Goal: Task Accomplishment & Management: Manage account settings

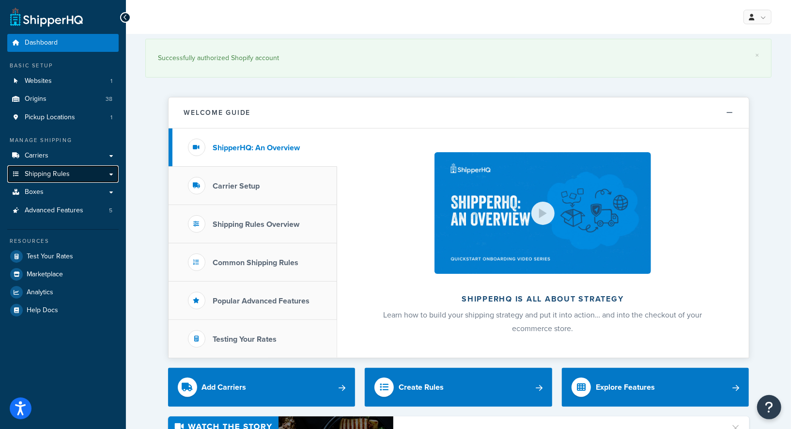
click at [72, 178] on link "Shipping Rules" at bounding box center [62, 174] width 111 height 18
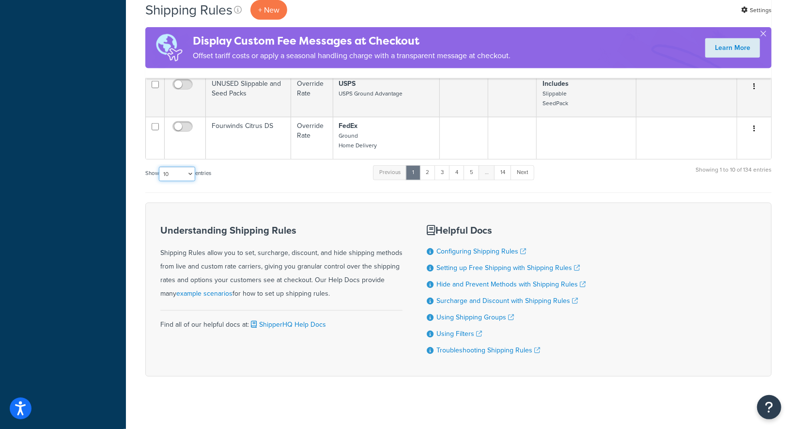
click at [179, 167] on select "10 15 25 50 100 1000" at bounding box center [177, 174] width 36 height 15
select select "1000"
click at [160, 167] on select "10 15 25 50 100 1000" at bounding box center [177, 174] width 36 height 15
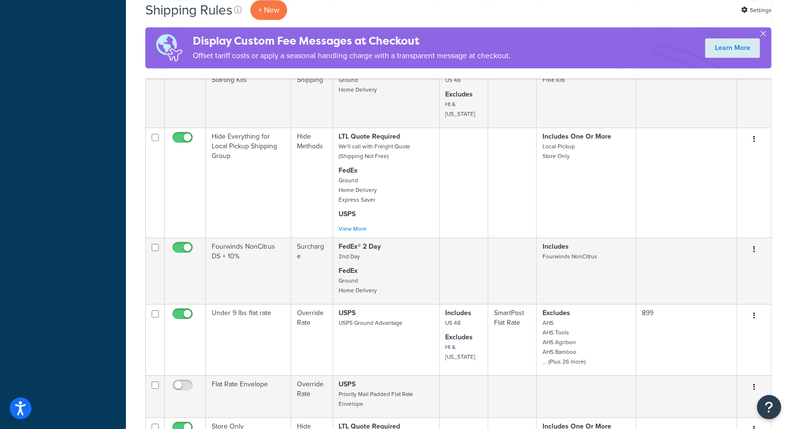
scroll to position [4048, 0]
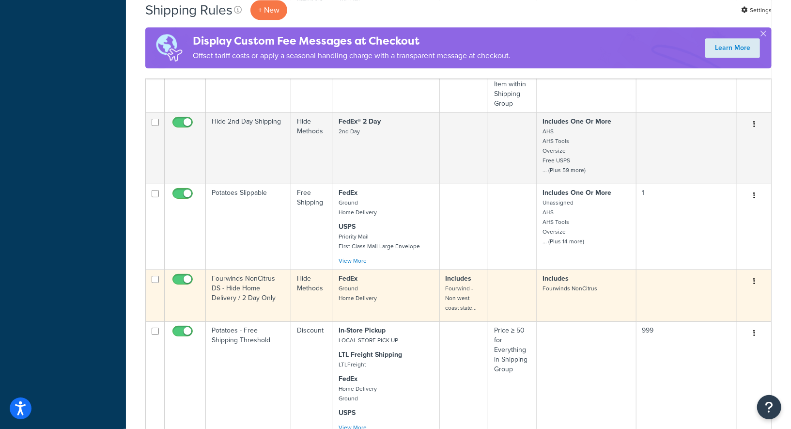
click at [753, 274] on button "button" at bounding box center [754, 281] width 14 height 15
click at [714, 309] on link "Duplicate" at bounding box center [722, 319] width 77 height 20
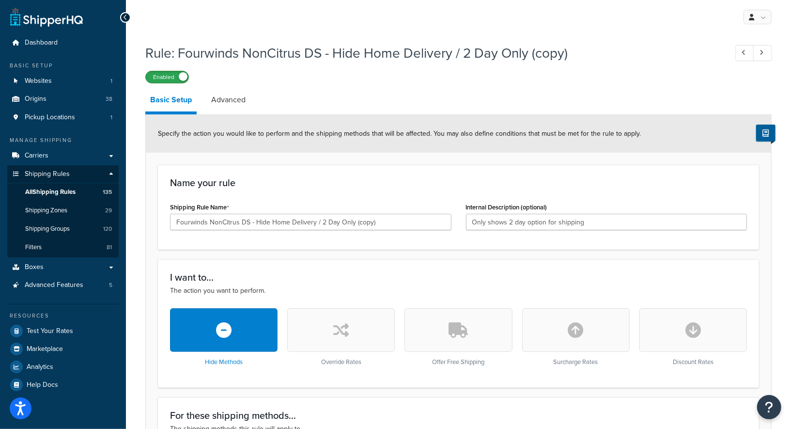
click at [155, 72] on label "Enabled" at bounding box center [167, 77] width 43 height 12
click at [384, 220] on input "Fourwinds NonCitrus DS - Hide Home Delivery / 2 Day Only (copy)" at bounding box center [310, 222] width 281 height 16
drag, startPoint x: 397, startPoint y: 222, endPoint x: 204, endPoint y: 208, distance: 193.8
click at [204, 208] on div "Shipping Rule Name Fourwinds NonCitrus DS - Hide Home Delivery / 2 Day Only (co…" at bounding box center [310, 215] width 281 height 30
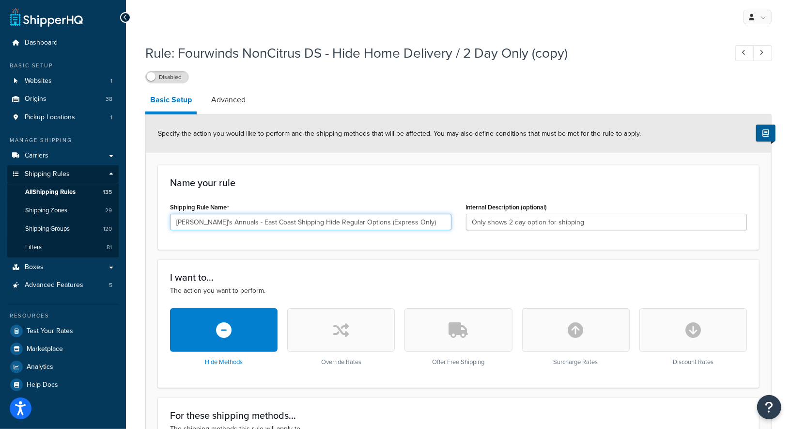
type input "Annie's Annuals - East Coast Shipping Hide Regular Options (Express Only)"
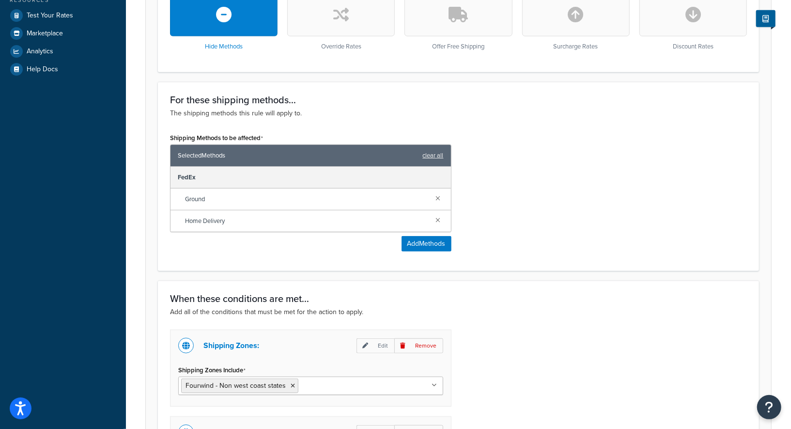
scroll to position [323, 0]
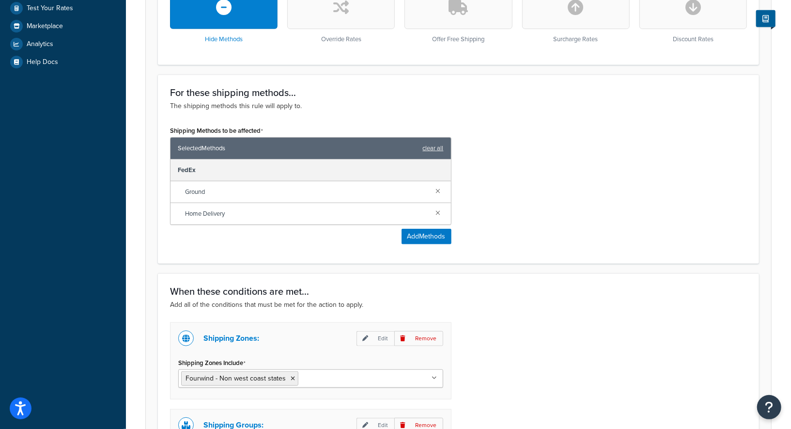
click at [501, 90] on h3 "For these shipping methods..." at bounding box center [458, 92] width 577 height 11
click at [430, 240] on button "Add Methods" at bounding box center [426, 236] width 50 height 15
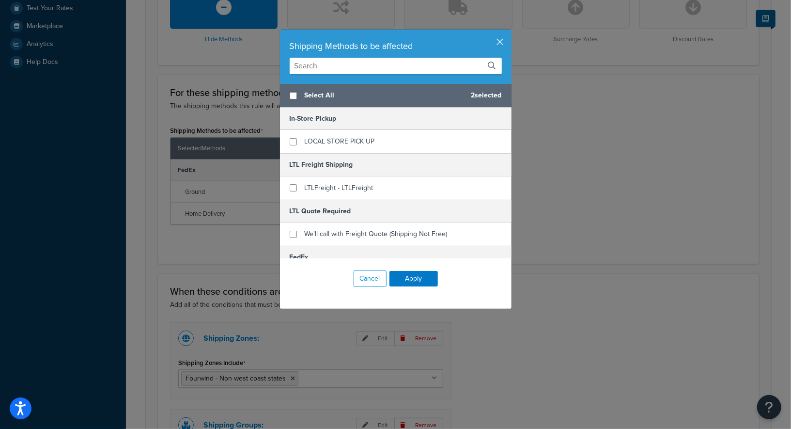
click at [360, 65] on input "text" at bounding box center [396, 66] width 212 height 16
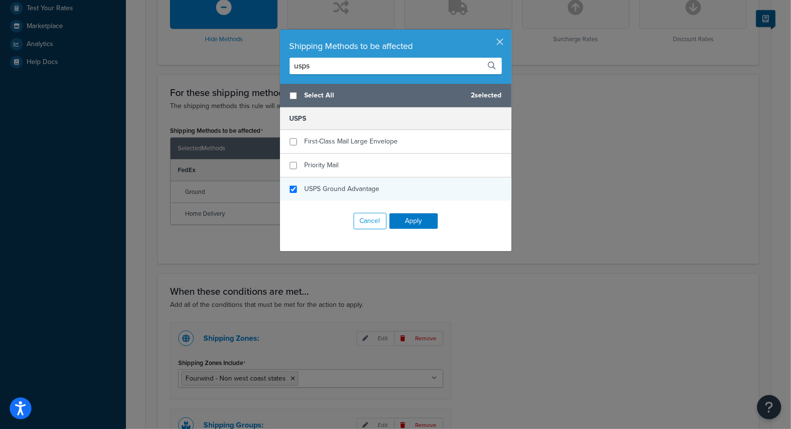
type input "usps"
checkbox input "true"
click at [349, 194] on div "USPS Ground Advantage" at bounding box center [342, 189] width 75 height 14
click at [351, 65] on input "usps" at bounding box center [396, 66] width 212 height 16
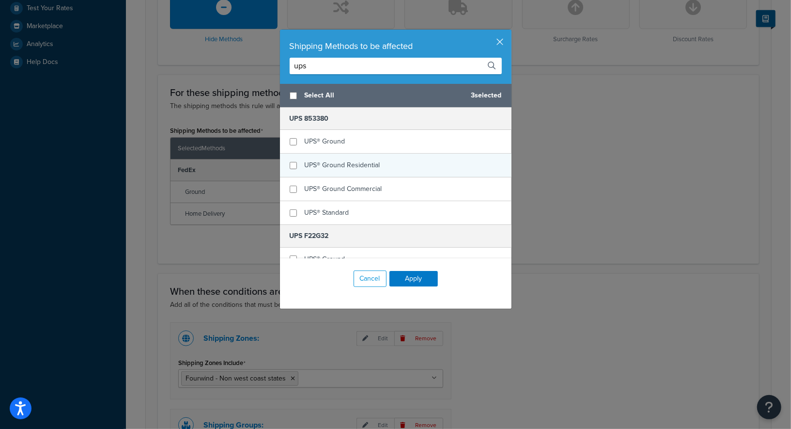
type input "ups"
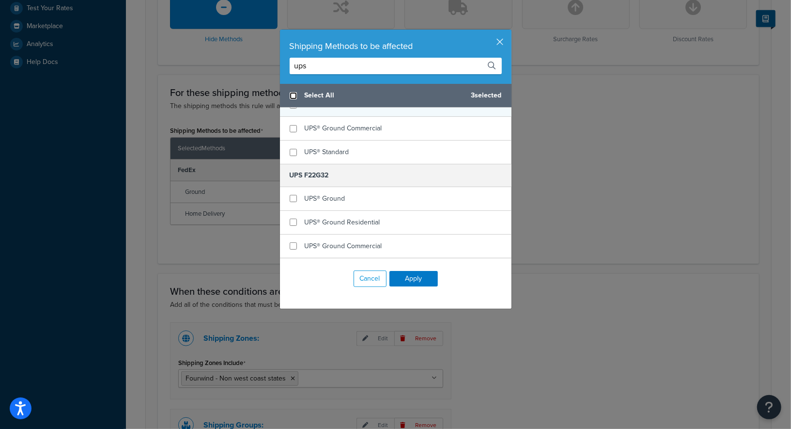
scroll to position [60, 0]
click at [295, 94] on input "checkbox" at bounding box center [293, 95] width 7 height 7
checkbox input "true"
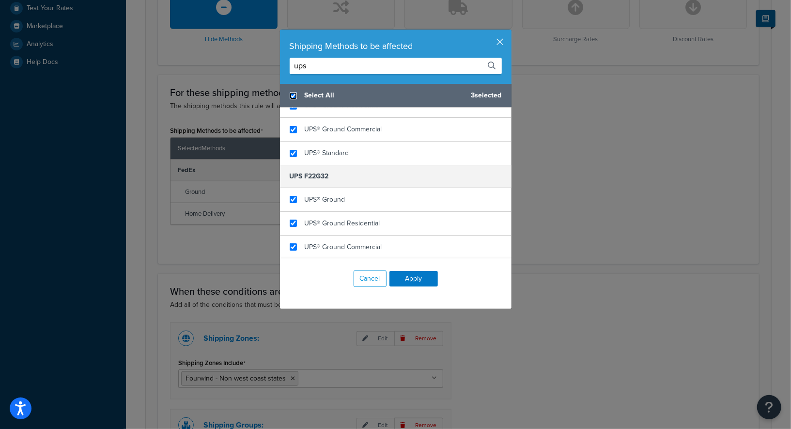
checkbox input "true"
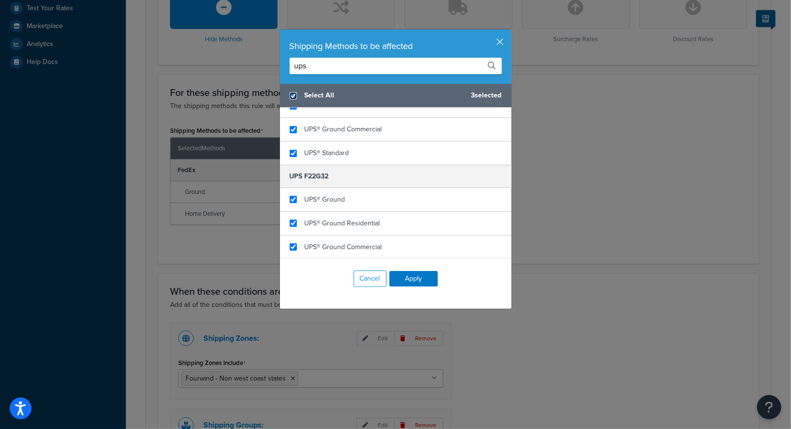
checkbox input "true"
click at [416, 276] on button "Apply" at bounding box center [413, 278] width 48 height 15
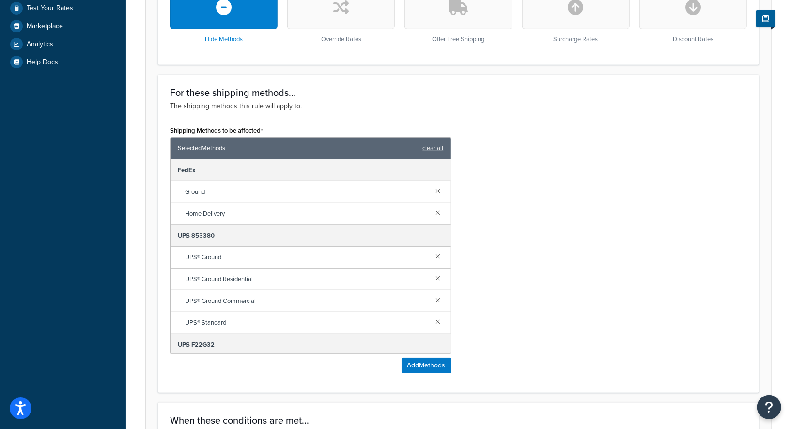
click at [560, 207] on div "Shipping Methods to be affected Selected Methods clear all FedEx Ground Home De…" at bounding box center [458, 251] width 591 height 257
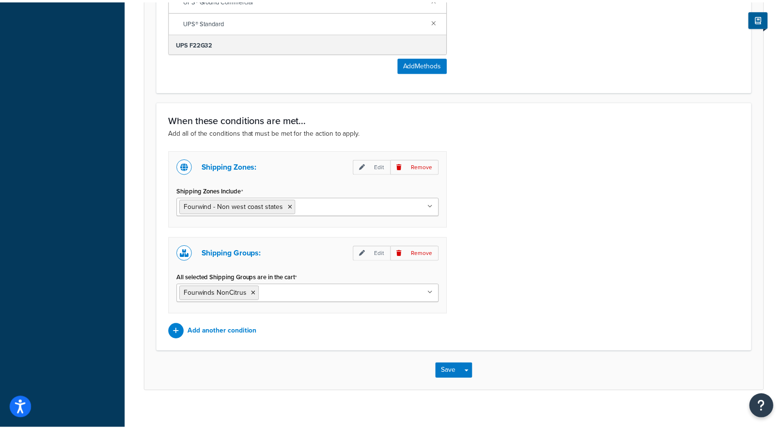
scroll to position [630, 0]
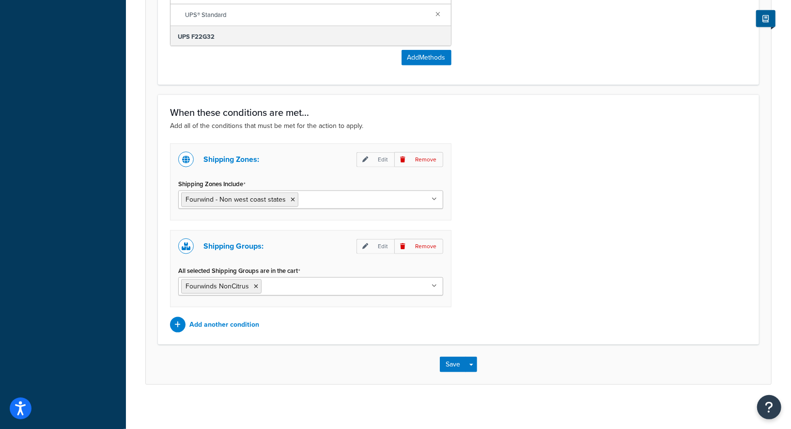
click at [370, 202] on ul "Fourwind - Non west coast states" at bounding box center [310, 199] width 265 height 18
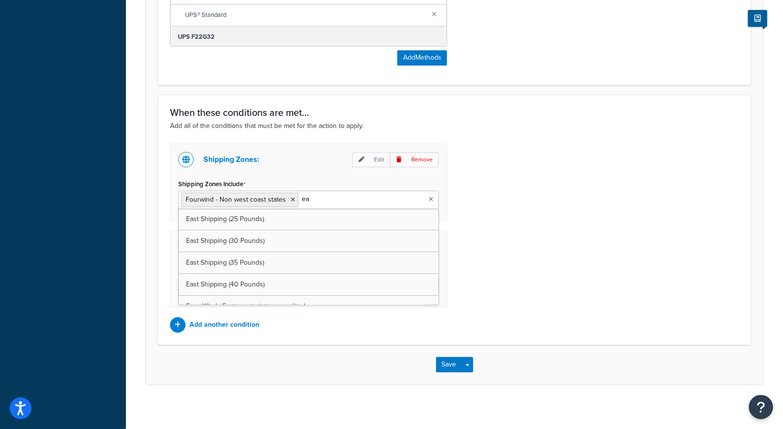
type input "e"
type input "w"
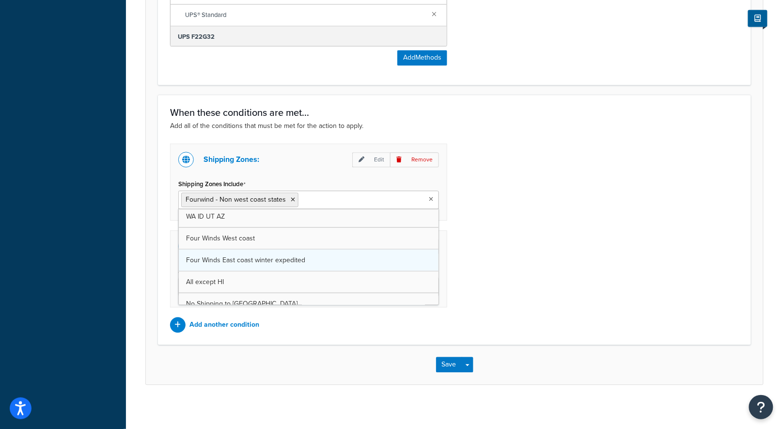
scroll to position [443, 0]
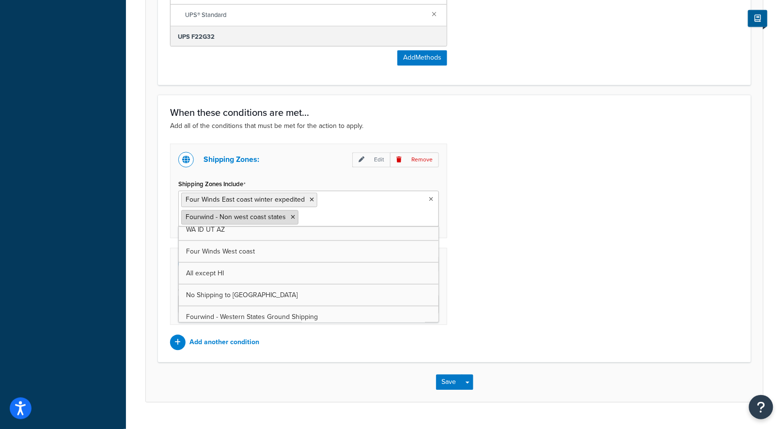
click at [292, 214] on icon at bounding box center [293, 217] width 4 height 6
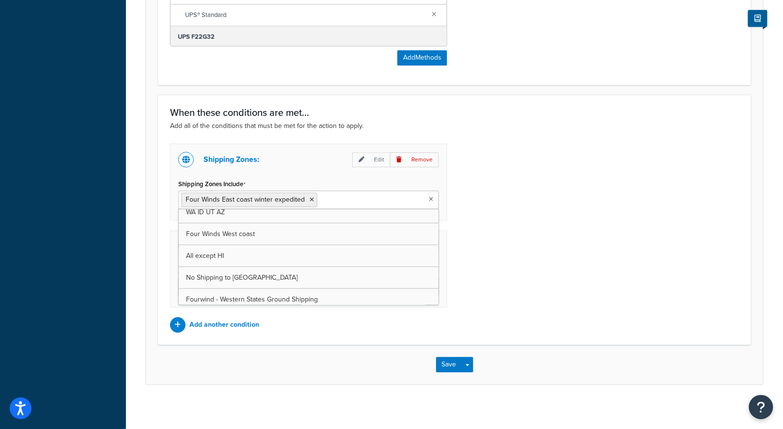
click at [588, 236] on div "Shipping Zones: Edit Remove Shipping Zones Include Four Winds East coast winter…" at bounding box center [454, 237] width 583 height 189
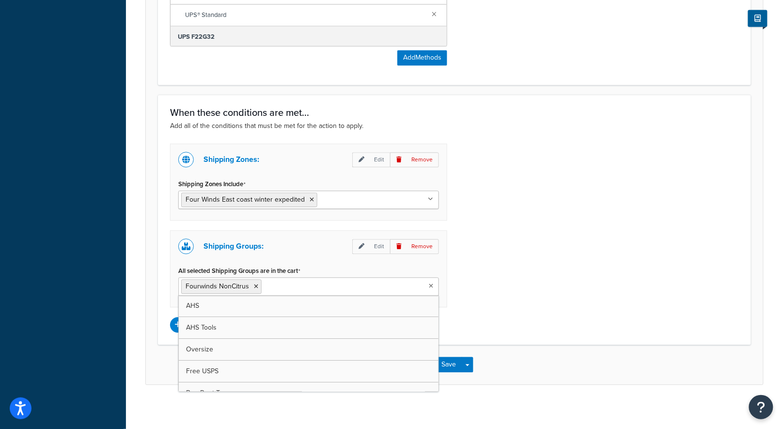
click at [322, 285] on input "All selected Shipping Groups are in the cart" at bounding box center [307, 285] width 86 height 11
type input "annie"
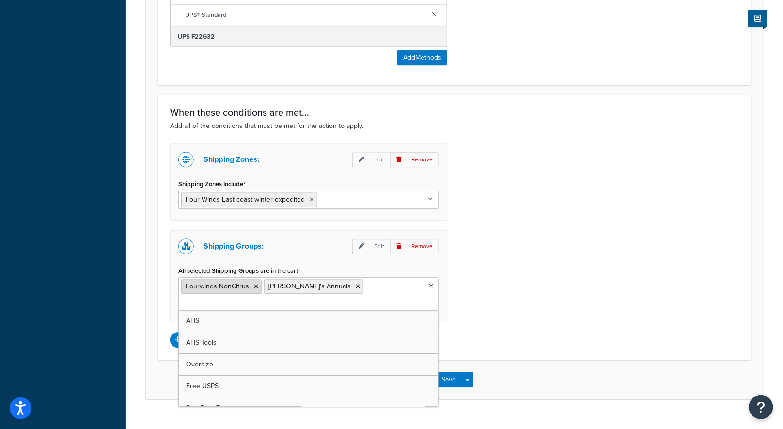
click at [254, 283] on icon at bounding box center [256, 286] width 4 height 6
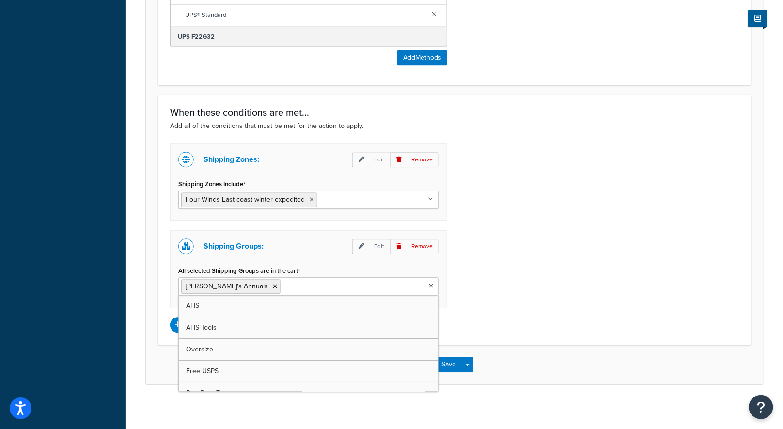
click at [580, 258] on div "Shipping Zones: Edit Remove Shipping Zones Include Four Winds East coast winter…" at bounding box center [454, 237] width 583 height 189
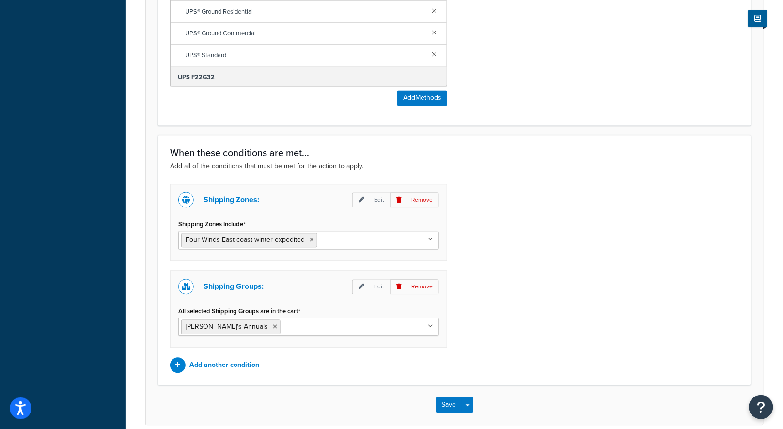
scroll to position [630, 0]
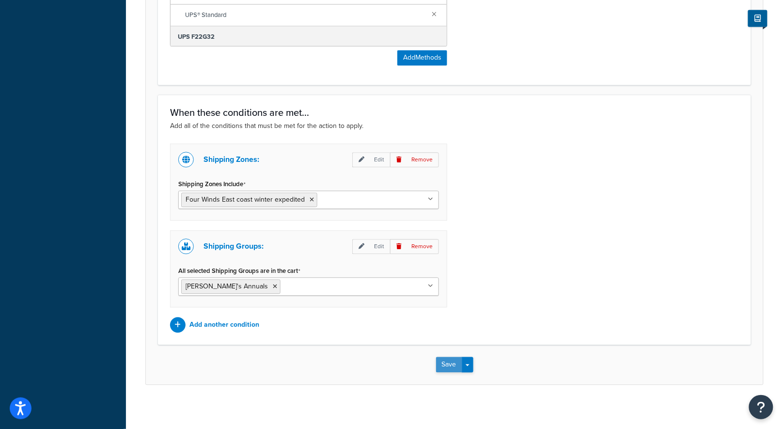
click at [450, 358] on button "Save" at bounding box center [449, 363] width 26 height 15
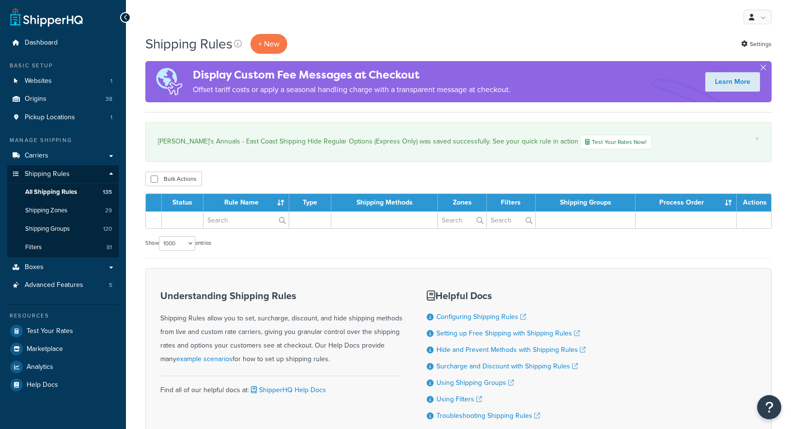
select select "1000"
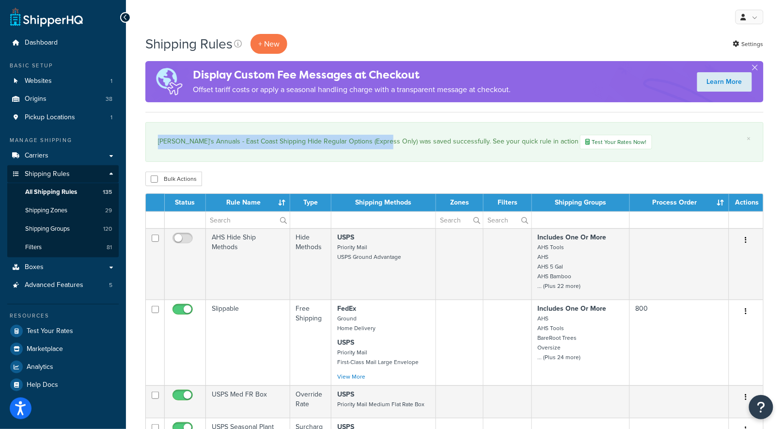
drag, startPoint x: 380, startPoint y: 140, endPoint x: 154, endPoint y: 142, distance: 226.2
click at [154, 142] on div "× Annie's Annuals - East Coast Shipping Hide Regular Options (Express Only) was…" at bounding box center [454, 142] width 618 height 40
copy div "Annie's Annuals - East Coast Shipping Hide Regular Options (Express Only)"
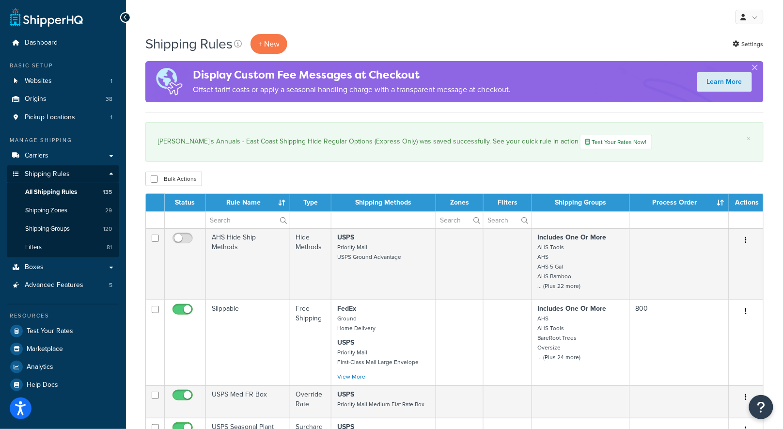
scroll to position [8064, 0]
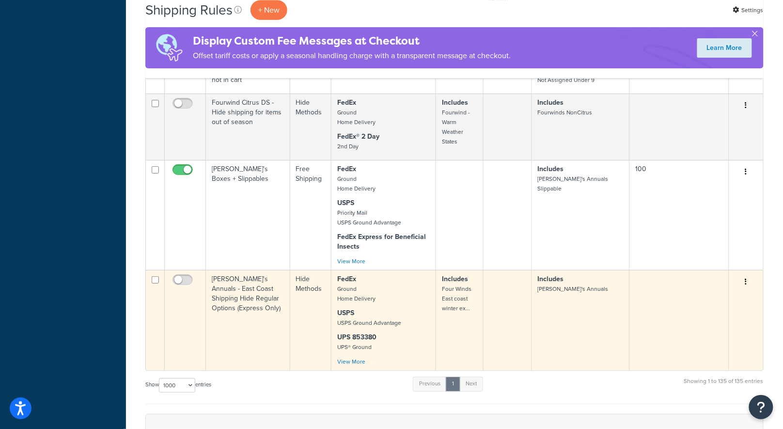
click at [245, 270] on td "Annie's Annuals - East Coast Shipping Hide Regular Options (Express Only)" at bounding box center [248, 320] width 84 height 100
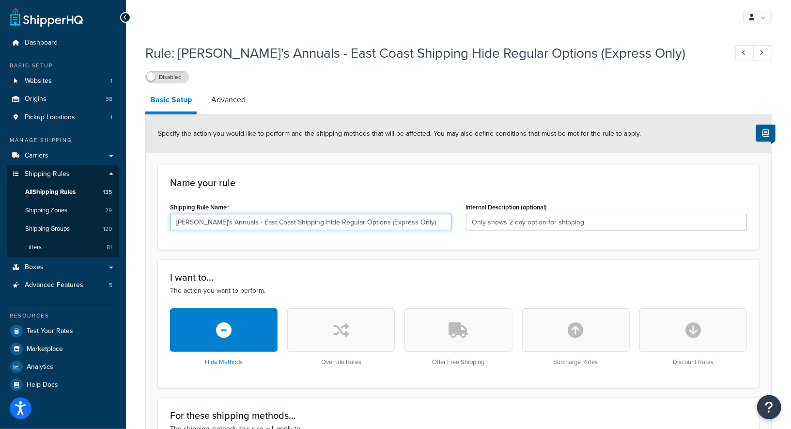
click at [414, 217] on input "[PERSON_NAME]'s Annuals - East Coast Shipping Hide Regular Options (Express Onl…" at bounding box center [310, 222] width 281 height 16
drag, startPoint x: 395, startPoint y: 98, endPoint x: 394, endPoint y: 92, distance: 5.8
click at [420, 67] on div "Rule: [PERSON_NAME]'s Annuals - East Coast Shipping Hide Regular Options (Expre…" at bounding box center [458, 61] width 626 height 45
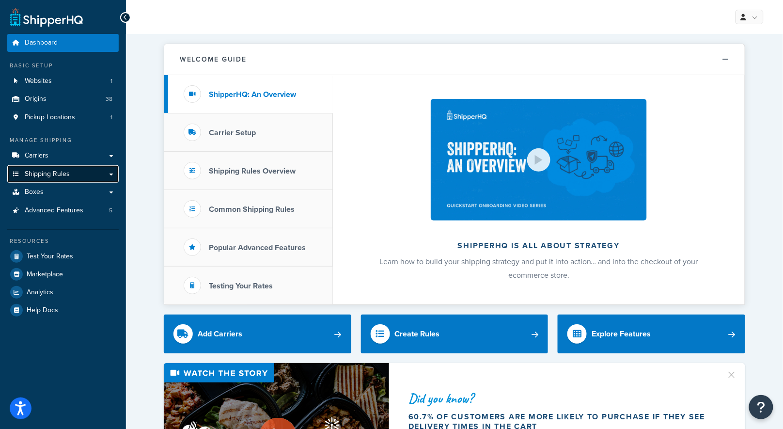
click at [57, 170] on span "Shipping Rules" at bounding box center [47, 174] width 45 height 8
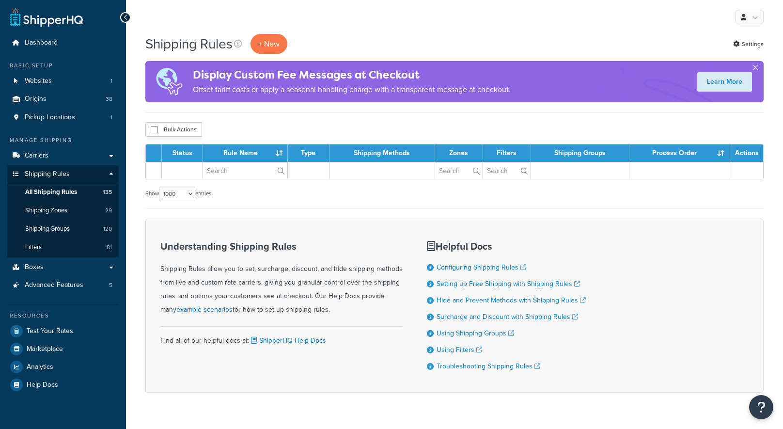
select select "1000"
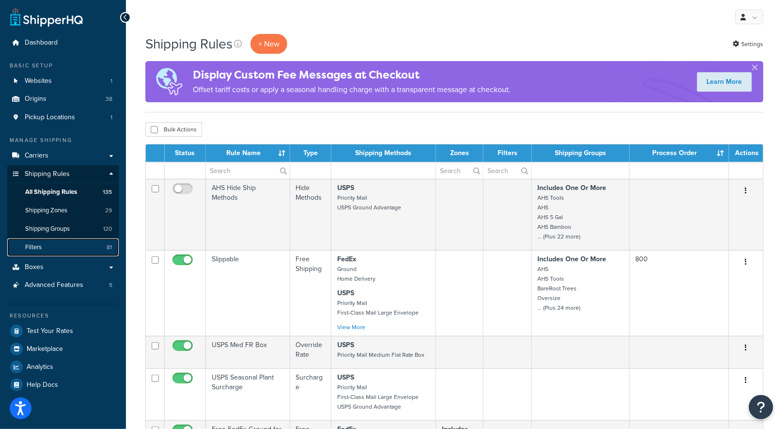
click at [49, 243] on link "Filters 81" at bounding box center [62, 247] width 111 height 18
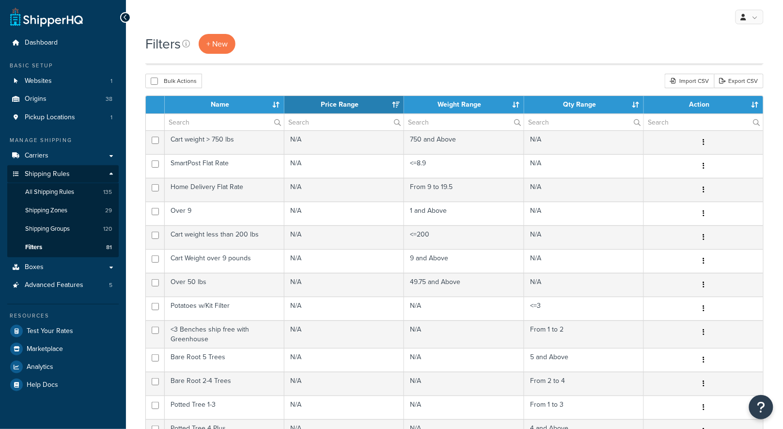
scroll to position [288, 0]
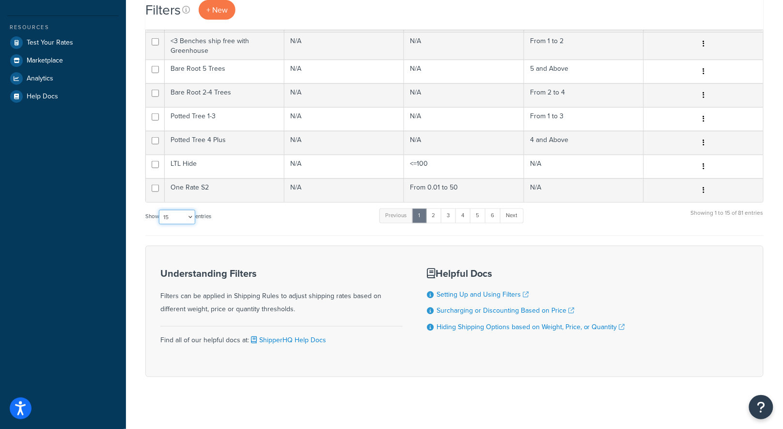
click at [173, 217] on select "10 15 25 50 100" at bounding box center [177, 217] width 36 height 15
select select "100"
click at [160, 224] on select "10 15 25 50 100" at bounding box center [177, 217] width 36 height 15
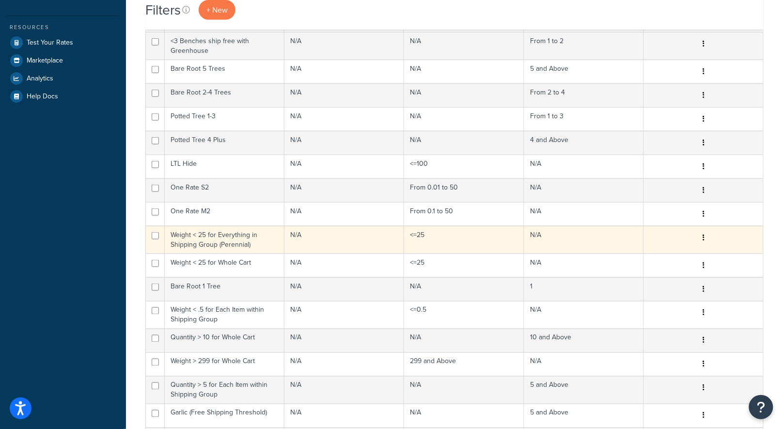
scroll to position [0, 0]
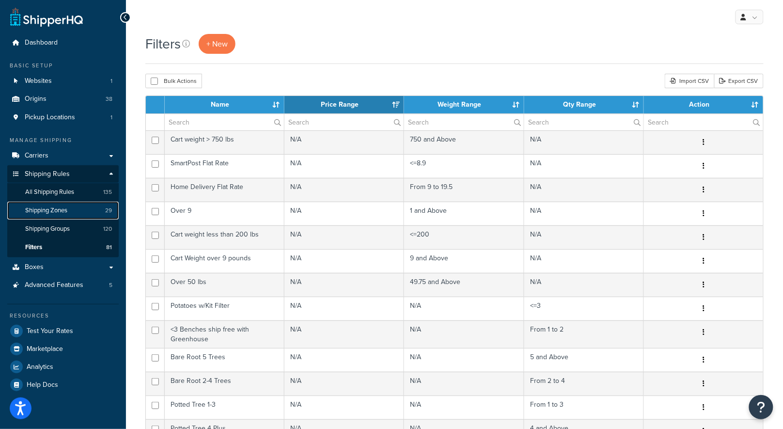
click at [45, 212] on span "Shipping Zones" at bounding box center [46, 210] width 42 height 8
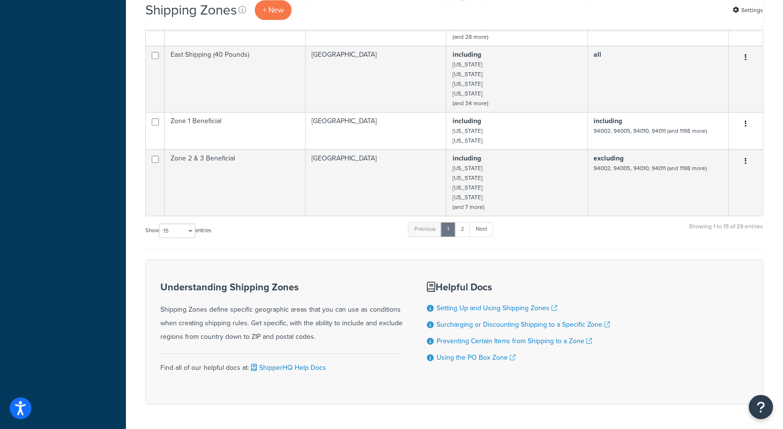
scroll to position [804, 0]
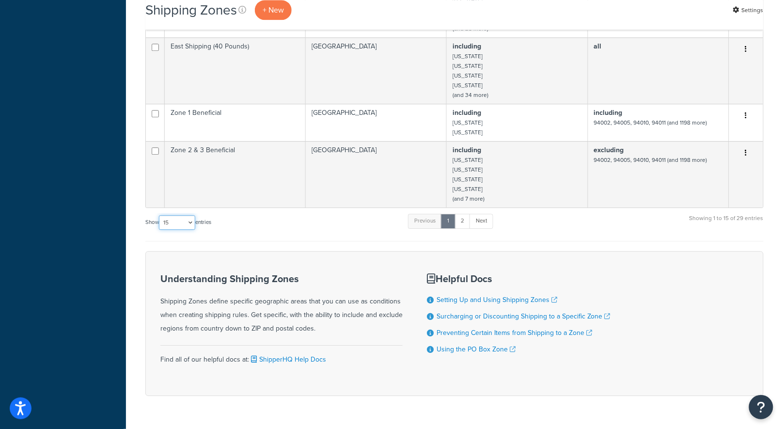
click at [175, 215] on select "10 15 25 50 100" at bounding box center [177, 222] width 36 height 15
select select "100"
click at [160, 230] on select "10 15 25 50 100" at bounding box center [177, 222] width 36 height 15
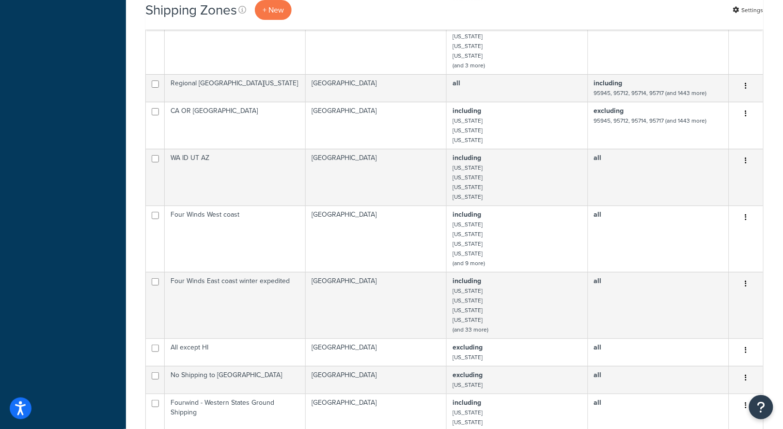
scroll to position [1137, 0]
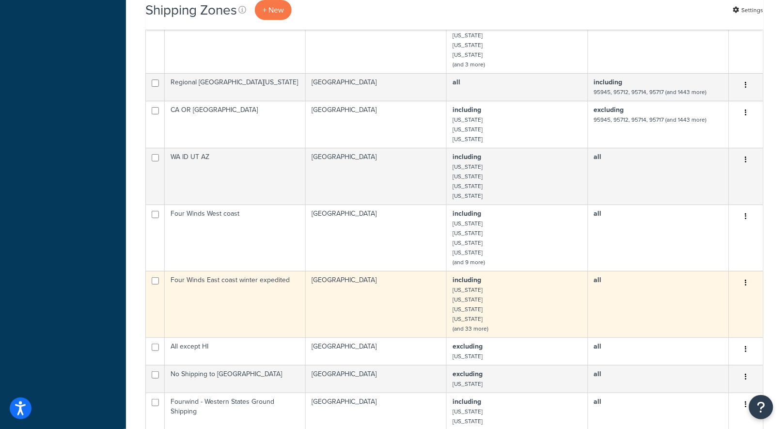
click at [272, 271] on td "Four Winds East coast winter expedited" at bounding box center [235, 304] width 141 height 66
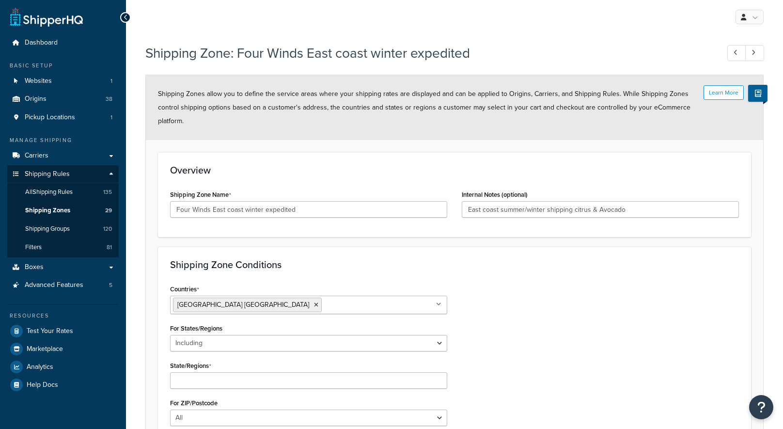
select select "including"
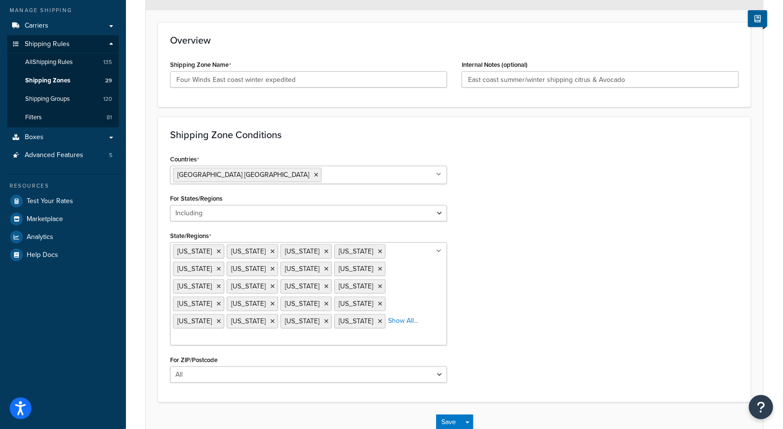
scroll to position [141, 0]
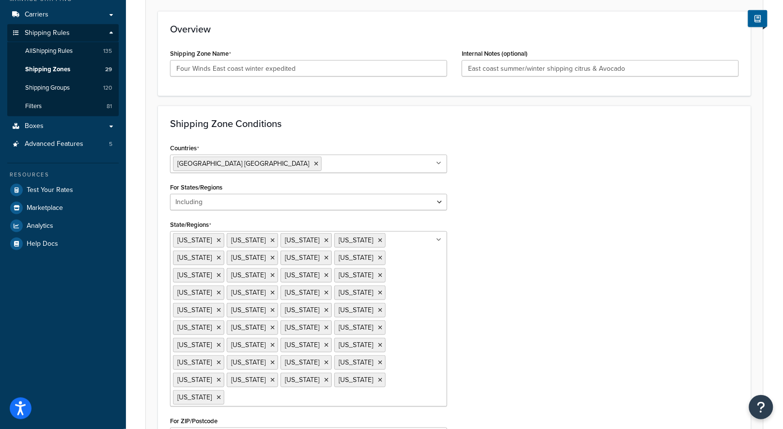
click at [555, 264] on div "Countries [GEOGRAPHIC_DATA] [GEOGRAPHIC_DATA] All Countries ALL [GEOGRAPHIC_DAT…" at bounding box center [454, 296] width 583 height 310
click at [606, 209] on div "Countries [GEOGRAPHIC_DATA] [GEOGRAPHIC_DATA] All Countries ALL [GEOGRAPHIC_DAT…" at bounding box center [454, 296] width 583 height 310
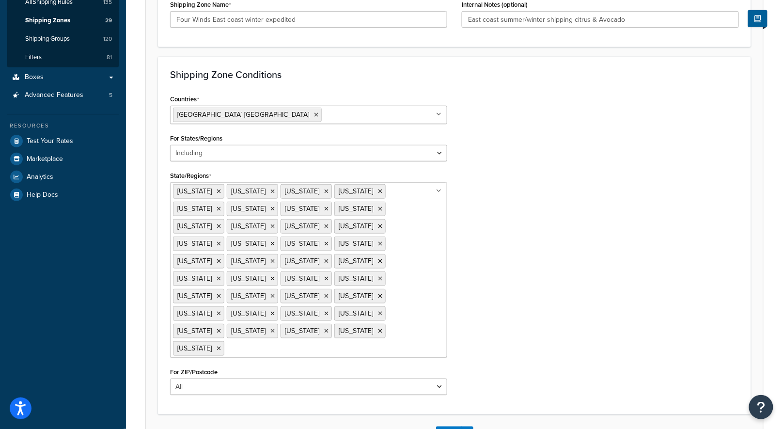
scroll to position [223, 0]
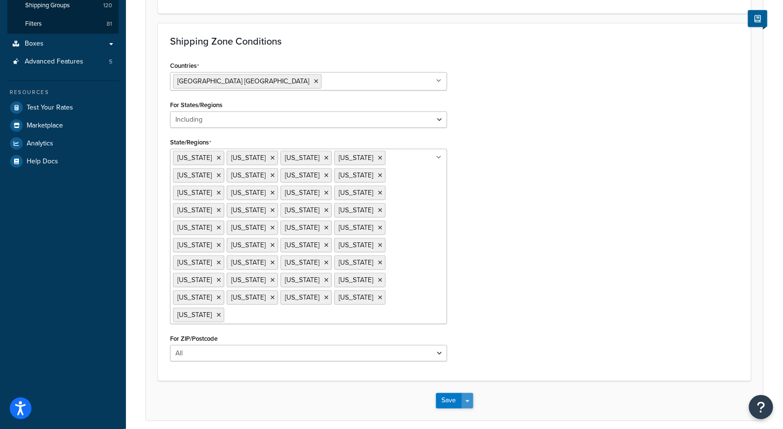
click at [471, 393] on button "Save Dropdown" at bounding box center [467, 400] width 12 height 15
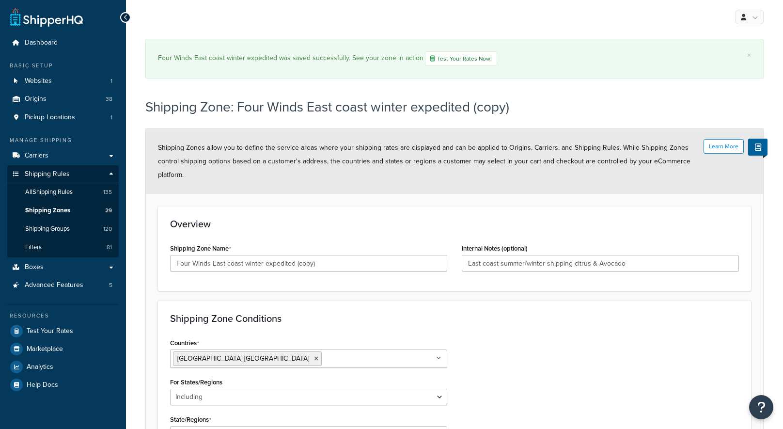
select select "including"
click at [250, 206] on div "Overview Shipping Zone Name Four Winds East coast winter expedited (copy) Inter…" at bounding box center [454, 248] width 593 height 85
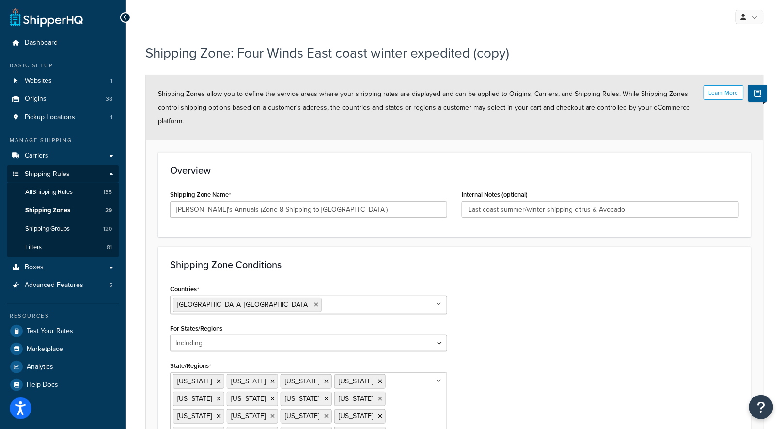
type input "[PERSON_NAME]'s Annuals (Zone 8 Shipping to [GEOGRAPHIC_DATA])"
drag, startPoint x: 651, startPoint y: 206, endPoint x: 391, endPoint y: 175, distance: 261.8
click at [391, 175] on div "Overview Shipping Zone Name Annie's Annuals (Zone 8 Shipping to East Coast) Int…" at bounding box center [454, 194] width 593 height 85
type input "Expedited Shipping States"
click at [472, 294] on div "Countries United States USA All Countries ALL Afghanistan AFG Albania ALB Alger…" at bounding box center [454, 401] width 583 height 238
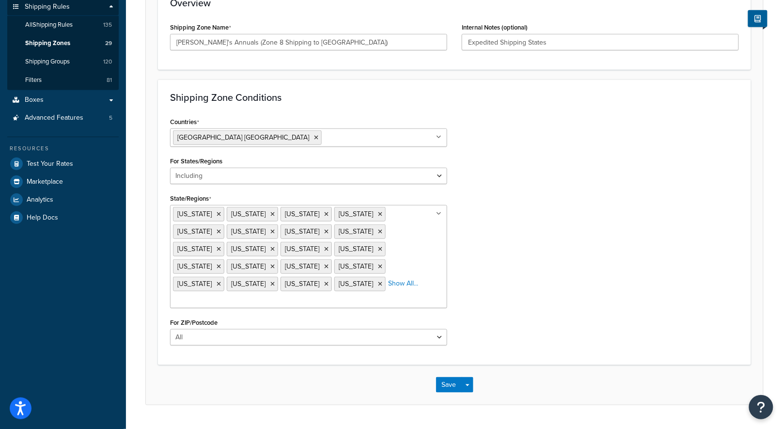
scroll to position [170, 0]
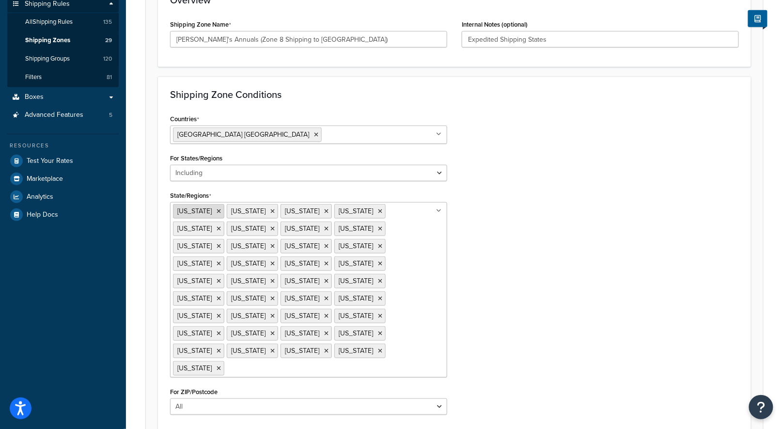
click at [216, 208] on icon at bounding box center [218, 211] width 4 height 6
click at [231, 207] on span "Connecticut" at bounding box center [248, 211] width 34 height 10
click at [209, 207] on span "Connecticut" at bounding box center [194, 211] width 34 height 10
click at [216, 208] on li "Connecticut" at bounding box center [198, 211] width 51 height 15
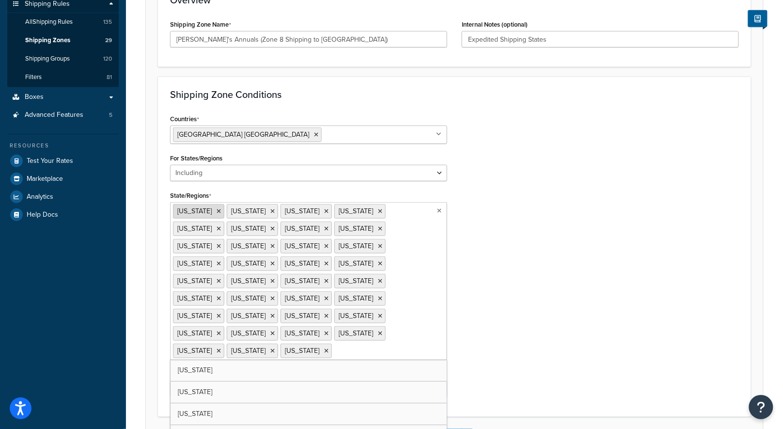
click at [219, 208] on icon at bounding box center [218, 211] width 4 height 6
click at [219, 208] on ul "Delaware Hawaii Idaho Illinois Indiana Iowa Kansas Kentucky Maine Maryland Mass…" at bounding box center [308, 281] width 277 height 158
click at [216, 209] on li "Delaware" at bounding box center [198, 211] width 51 height 15
click at [215, 209] on li "Delaware" at bounding box center [198, 211] width 51 height 15
click at [214, 209] on li "Delaware" at bounding box center [198, 211] width 51 height 15
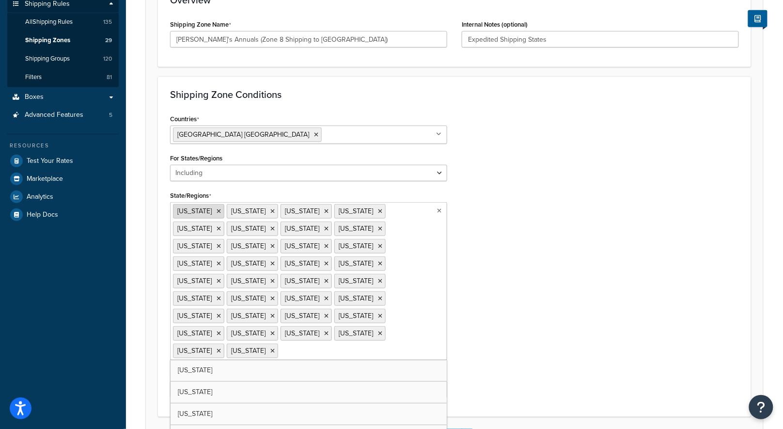
click at [216, 208] on icon at bounding box center [218, 211] width 4 height 6
click at [227, 207] on li "Idaho" at bounding box center [252, 211] width 51 height 15
click at [216, 208] on icon at bounding box center [218, 211] width 4 height 6
click at [204, 208] on li "Idaho" at bounding box center [198, 211] width 51 height 15
click at [197, 209] on li "Idaho" at bounding box center [198, 211] width 51 height 15
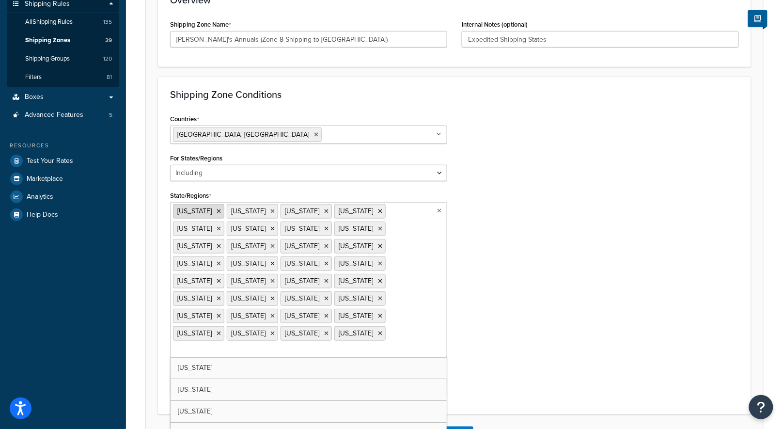
click at [216, 208] on icon at bounding box center [218, 211] width 4 height 6
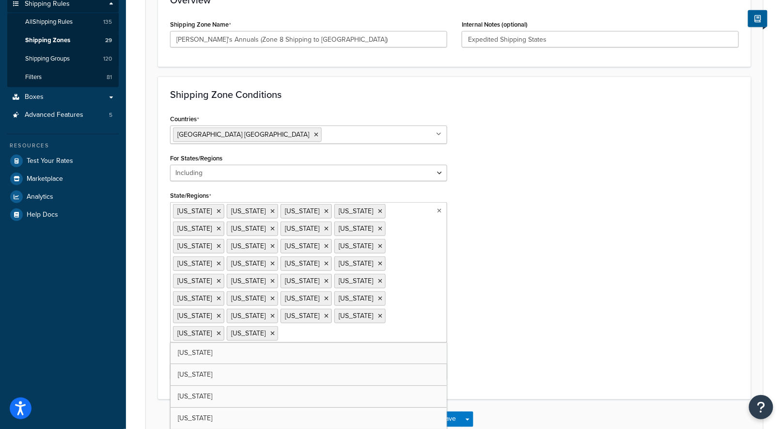
click at [200, 208] on li "Indiana" at bounding box center [198, 211] width 51 height 15
click at [202, 207] on li "Indiana" at bounding box center [198, 211] width 51 height 15
click at [216, 208] on icon at bounding box center [218, 211] width 4 height 6
click at [204, 207] on ul "Iowa Kansas Kentucky Maine Maryland Massachusetts Michigan Minnesota Missouri M…" at bounding box center [308, 272] width 277 height 140
click at [201, 209] on li "Iowa" at bounding box center [198, 211] width 51 height 15
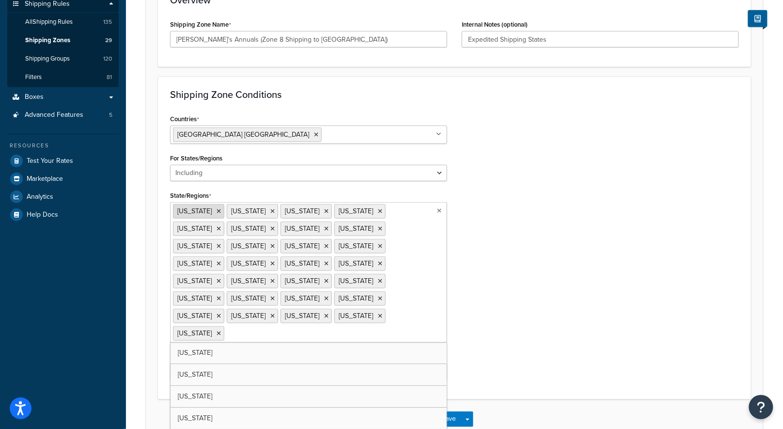
click at [200, 209] on li "Iowa" at bounding box center [198, 211] width 51 height 15
click at [216, 209] on icon at bounding box center [218, 211] width 4 height 6
click at [202, 208] on li "Kansas" at bounding box center [198, 211] width 51 height 15
click at [216, 208] on icon at bounding box center [218, 211] width 4 height 6
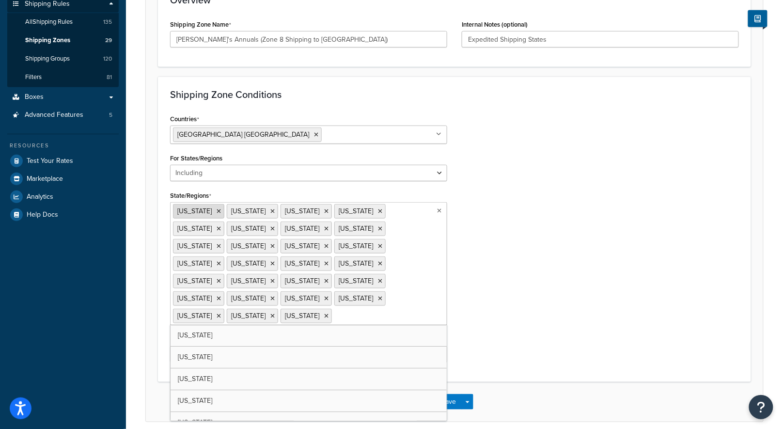
click at [216, 208] on icon at bounding box center [218, 211] width 4 height 6
click at [227, 208] on li "Maryland" at bounding box center [252, 211] width 51 height 15
click at [206, 209] on li "Maine" at bounding box center [198, 211] width 51 height 15
click at [216, 208] on icon at bounding box center [218, 211] width 4 height 6
click at [221, 313] on icon at bounding box center [218, 316] width 4 height 6
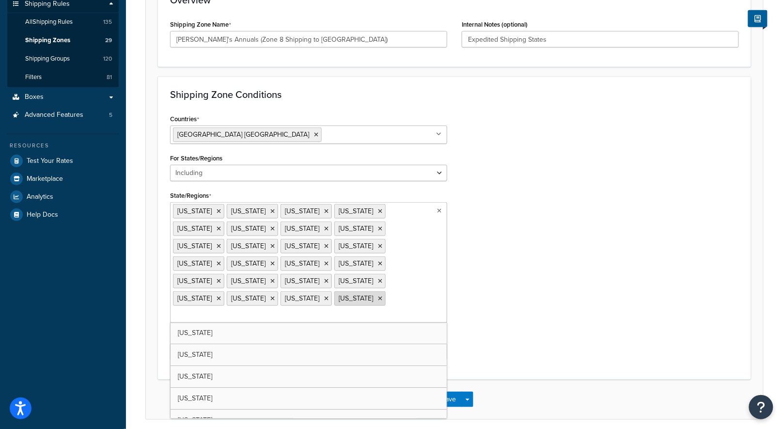
click at [334, 291] on li "Wisconsin" at bounding box center [359, 298] width 51 height 15
click at [280, 278] on li "Tennessee" at bounding box center [305, 281] width 51 height 15
click at [324, 278] on icon at bounding box center [326, 281] width 4 height 6
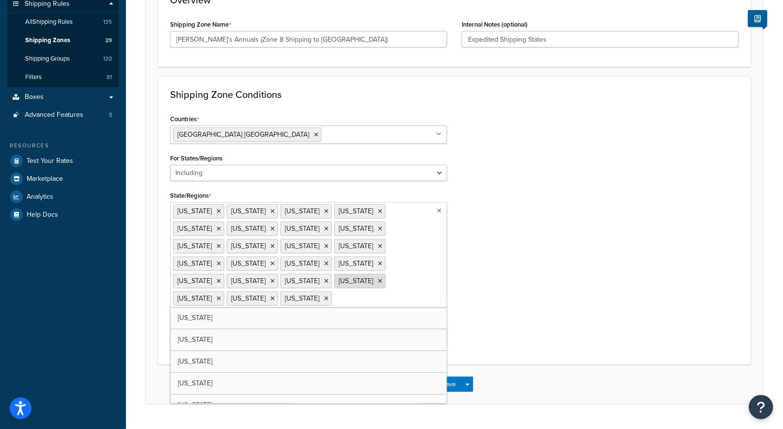
click at [378, 278] on icon at bounding box center [380, 281] width 4 height 6
click at [334, 276] on li "West Virginia" at bounding box center [359, 281] width 51 height 15
click at [378, 278] on icon at bounding box center [380, 281] width 4 height 6
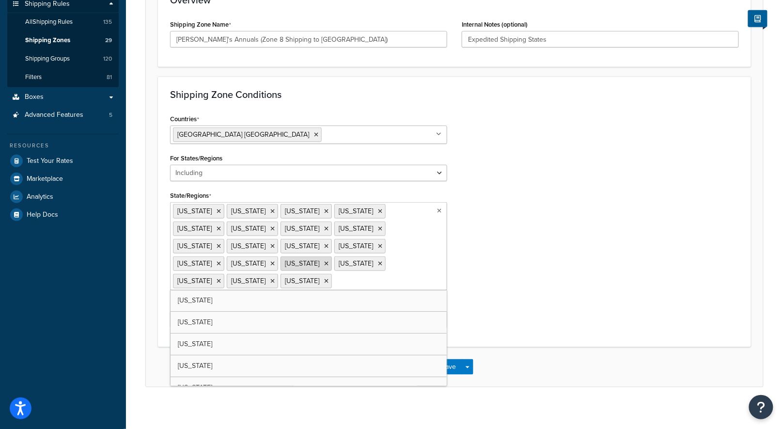
click at [280, 263] on li "Oklahoma" at bounding box center [305, 263] width 51 height 15
click at [216, 209] on icon at bounding box center [218, 211] width 4 height 6
click at [224, 208] on li "Massachusetts" at bounding box center [198, 211] width 51 height 15
click at [221, 208] on icon at bounding box center [218, 211] width 4 height 6
click at [270, 226] on icon at bounding box center [272, 229] width 4 height 6
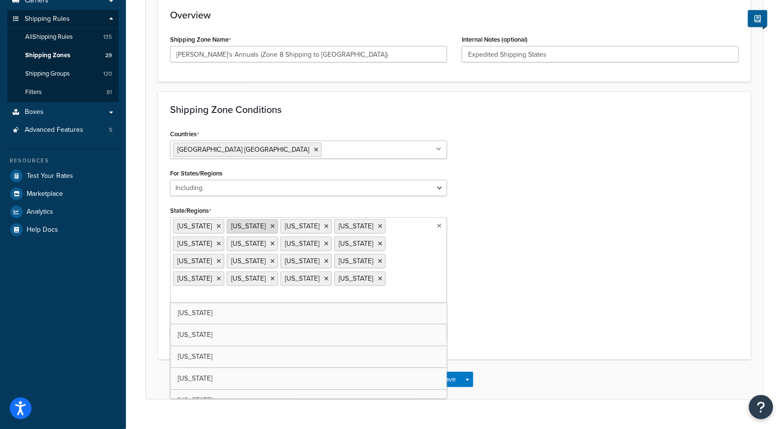
click at [216, 223] on icon at bounding box center [218, 226] width 4 height 6
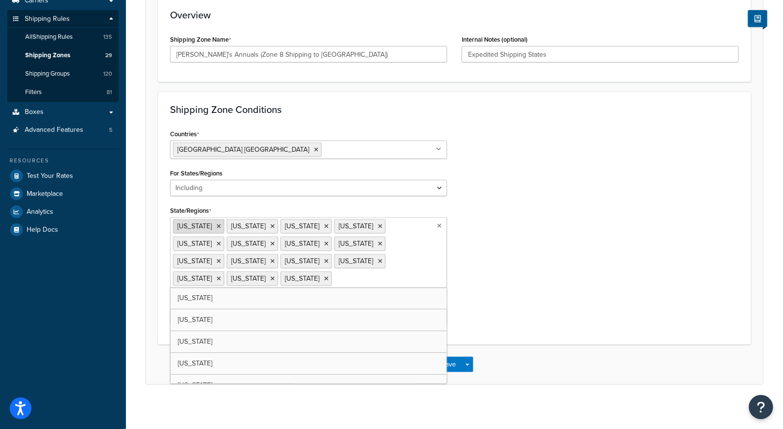
scroll to position [153, 0]
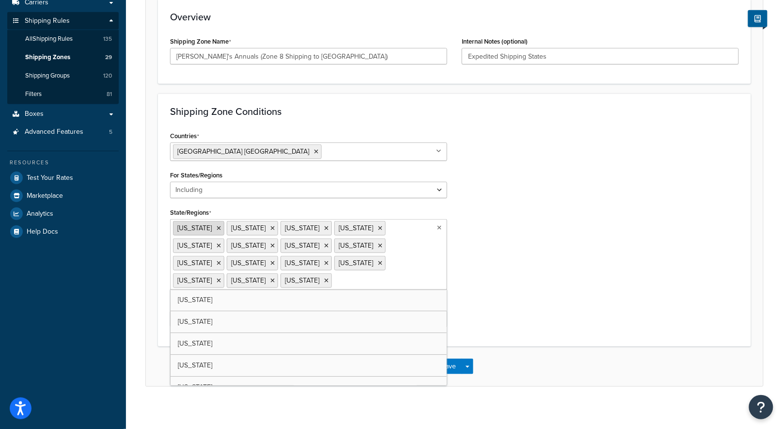
click at [216, 225] on icon at bounding box center [218, 228] width 4 height 6
click at [216, 226] on icon at bounding box center [218, 228] width 4 height 6
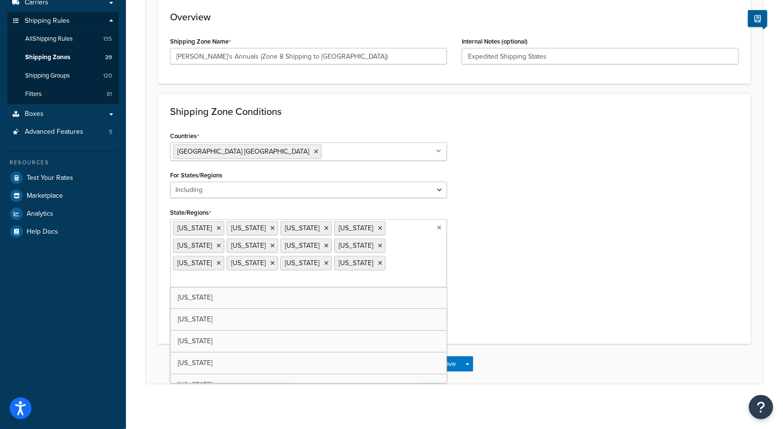
click at [216, 226] on icon at bounding box center [218, 228] width 4 height 6
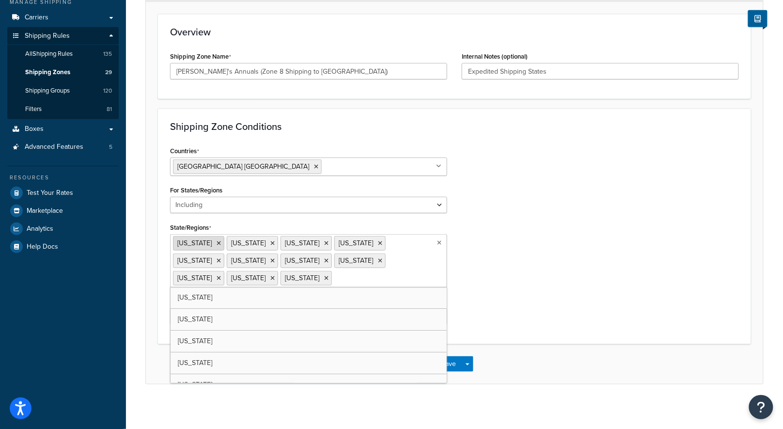
click at [215, 241] on li "New Jersey" at bounding box center [198, 243] width 51 height 15
click at [217, 240] on icon at bounding box center [218, 243] width 4 height 6
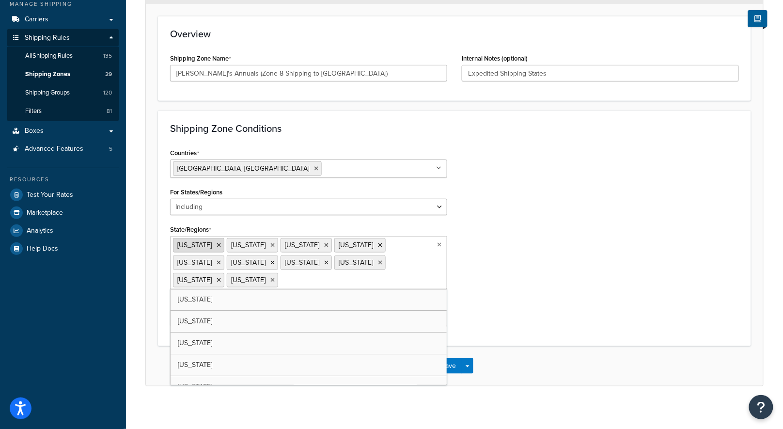
click at [219, 242] on icon at bounding box center [218, 245] width 4 height 6
drag, startPoint x: 218, startPoint y: 242, endPoint x: 210, endPoint y: 244, distance: 8.6
click at [218, 242] on ul "New York North Carolina North Dakota Ohio Oklahoma Pennsylvania Rhode Island So…" at bounding box center [308, 262] width 277 height 53
click at [216, 244] on icon at bounding box center [218, 245] width 4 height 6
click at [223, 243] on li "North Carolina" at bounding box center [198, 245] width 51 height 15
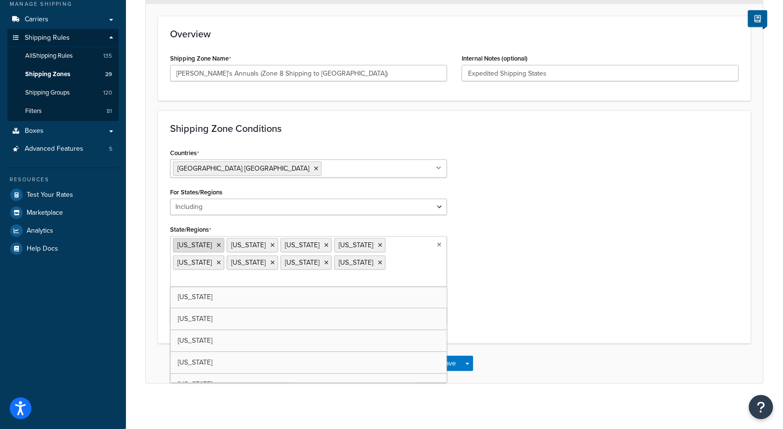
click at [224, 242] on li "North Carolina" at bounding box center [198, 245] width 51 height 15
click at [378, 260] on icon at bounding box center [380, 263] width 4 height 6
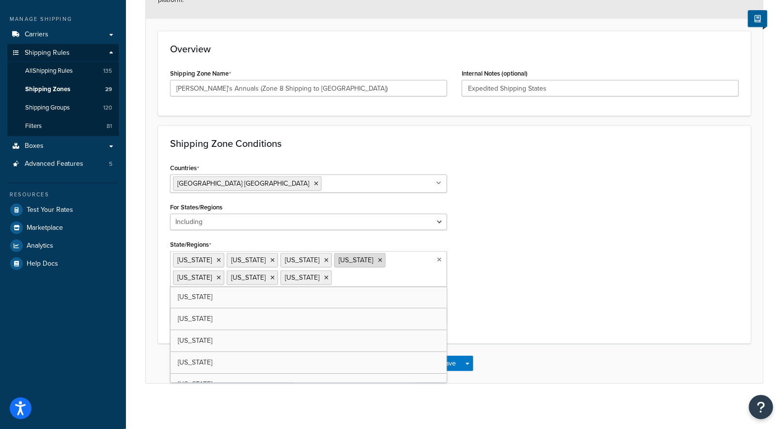
click at [378, 257] on icon at bounding box center [380, 260] width 4 height 6
click at [370, 258] on li "Pennsylvania" at bounding box center [359, 260] width 51 height 15
click at [378, 257] on icon at bounding box center [380, 260] width 4 height 6
click at [324, 259] on icon at bounding box center [326, 260] width 4 height 6
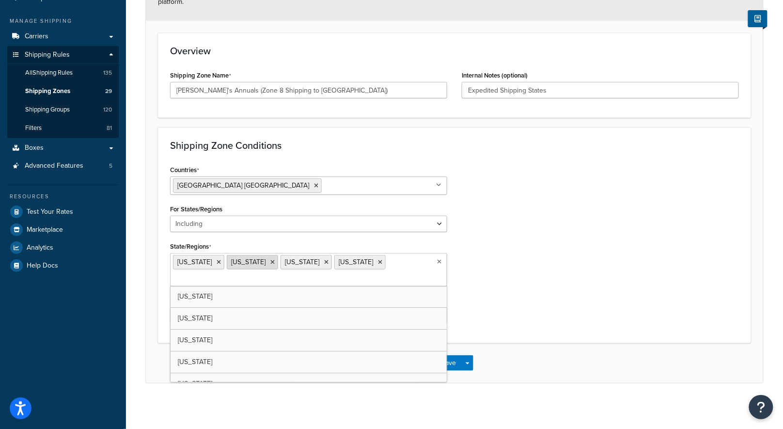
click at [278, 256] on li "North Dakota" at bounding box center [252, 262] width 51 height 15
click at [275, 259] on icon at bounding box center [272, 262] width 4 height 6
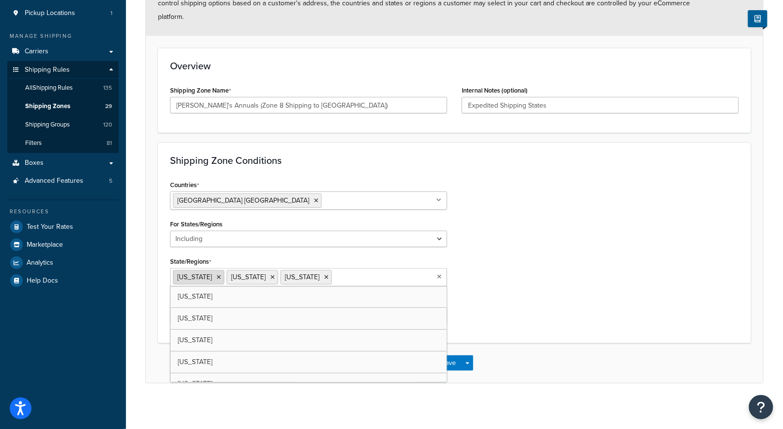
click at [221, 275] on li "North Carolina" at bounding box center [198, 277] width 51 height 15
click at [224, 273] on li "North Carolina" at bounding box center [198, 277] width 51 height 15
click at [221, 274] on icon at bounding box center [218, 277] width 4 height 6
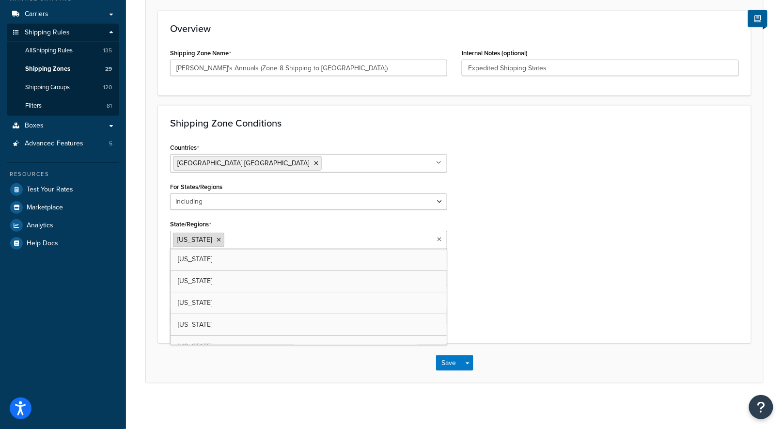
click at [221, 237] on icon at bounding box center [218, 240] width 4 height 6
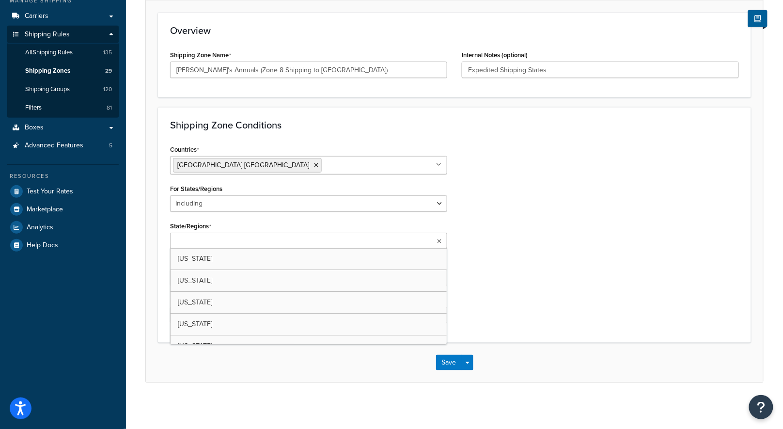
click at [231, 237] on input "State/Regions" at bounding box center [216, 241] width 86 height 11
type input "hawa"
paste input "Alabama"
type input "Alabama"
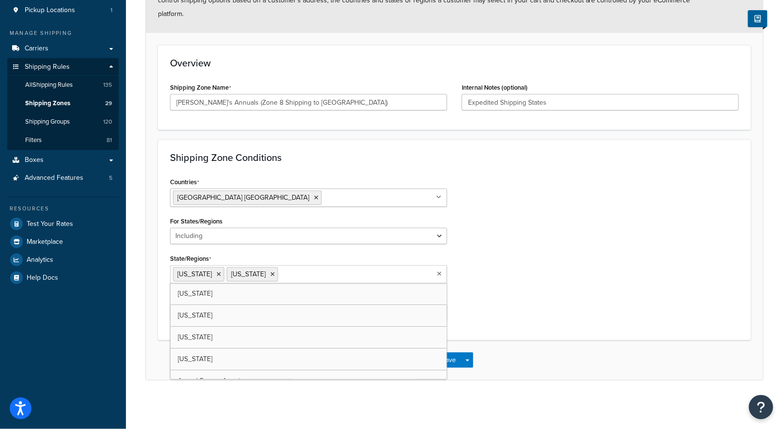
scroll to position [104, 0]
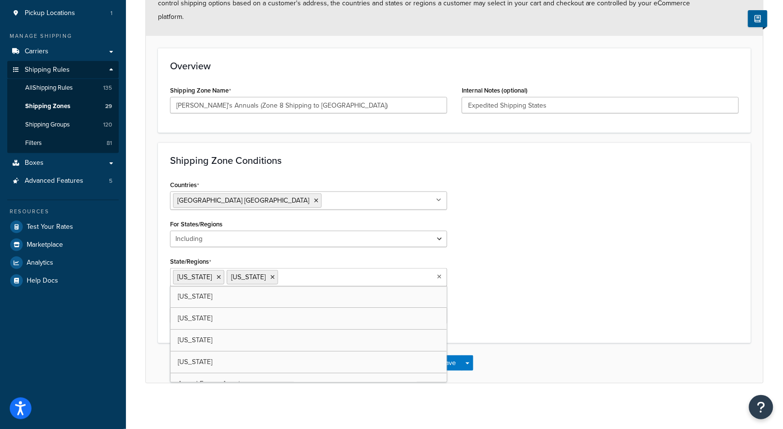
paste input "Connecticut"
type input "Connecticut"
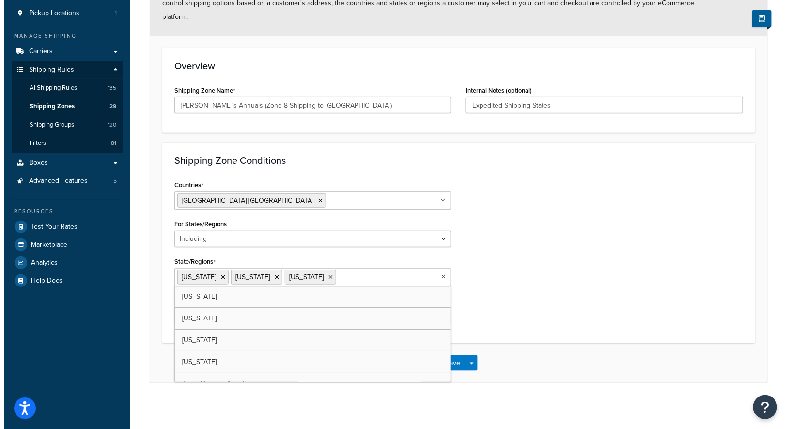
scroll to position [91, 0]
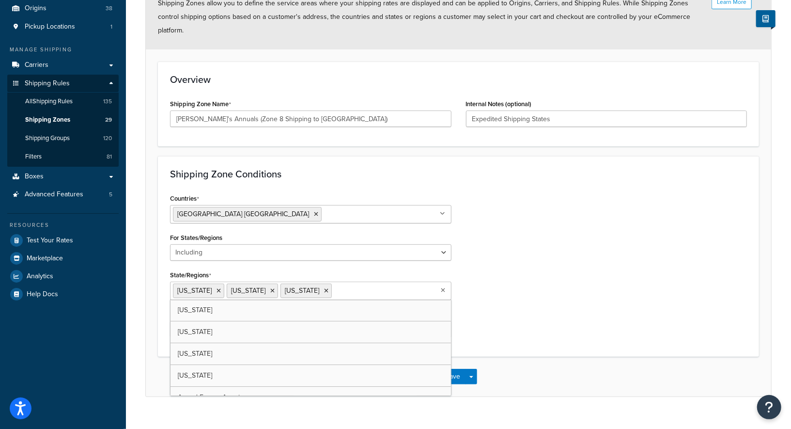
paste input "Delaware"
type input "Delaware"
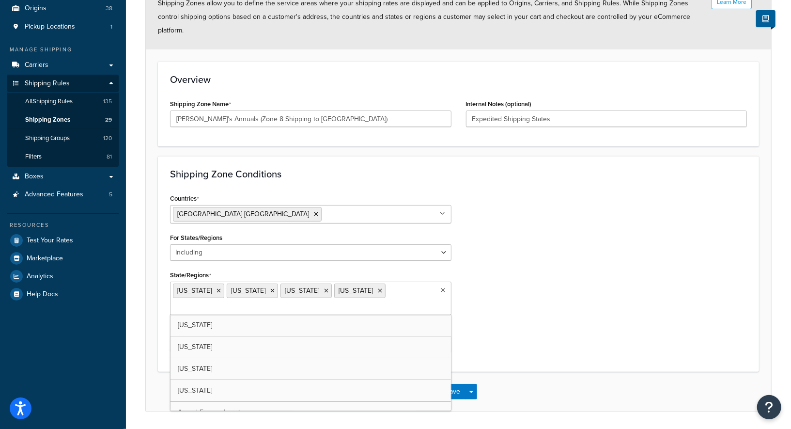
paste input "Florida"
type input "Florida"
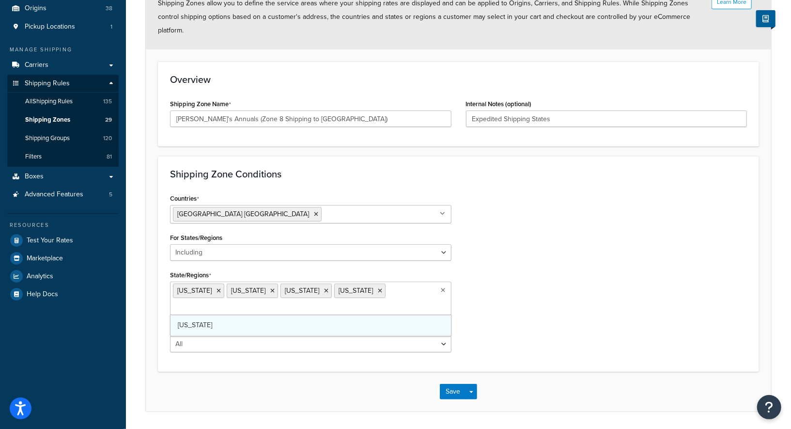
scroll to position [106, 0]
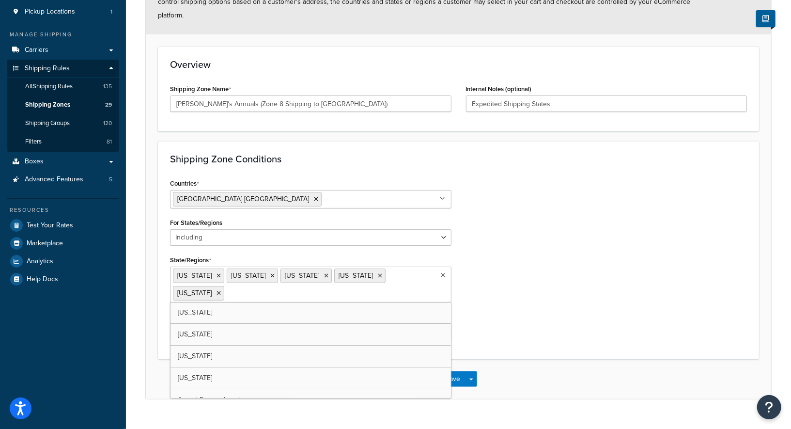
paste input "Georgia"
type input "Georgia"
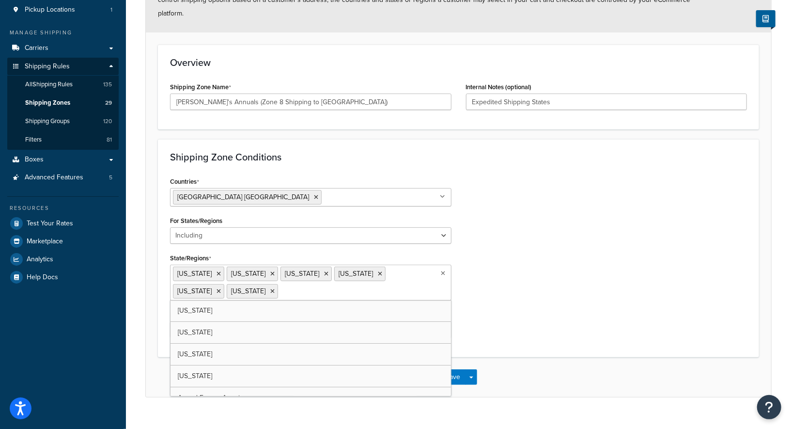
paste input "Indiana"
type input "Indiana"
paste input "Kentucky"
type input "Kentucky"
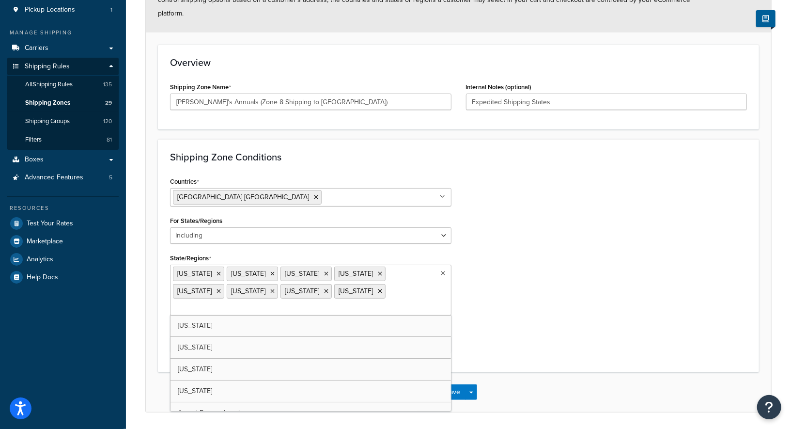
paste input "Maine"
type input "Maine"
paste input "Maryland"
type input "Maryland"
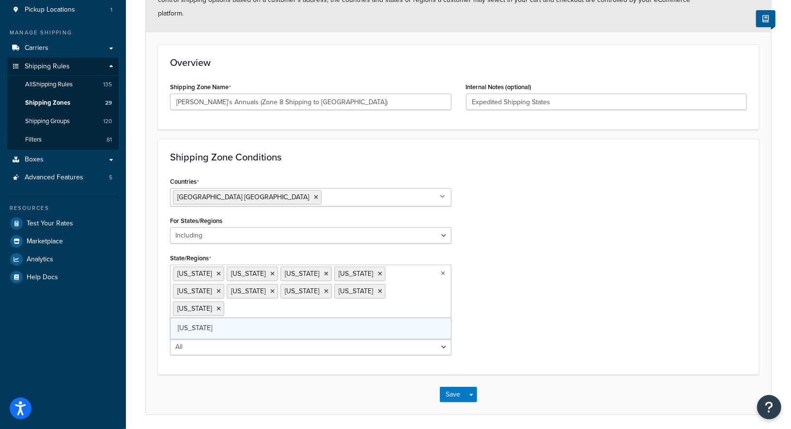
scroll to position [123, 0]
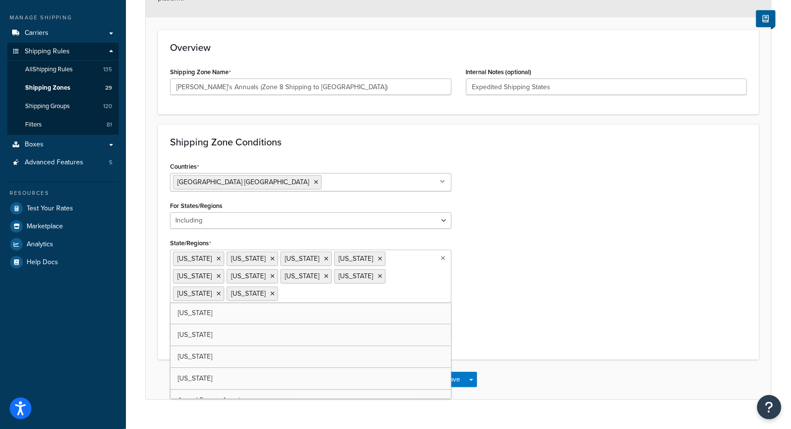
paste input "Massachusetts"
type input "Massachusetts"
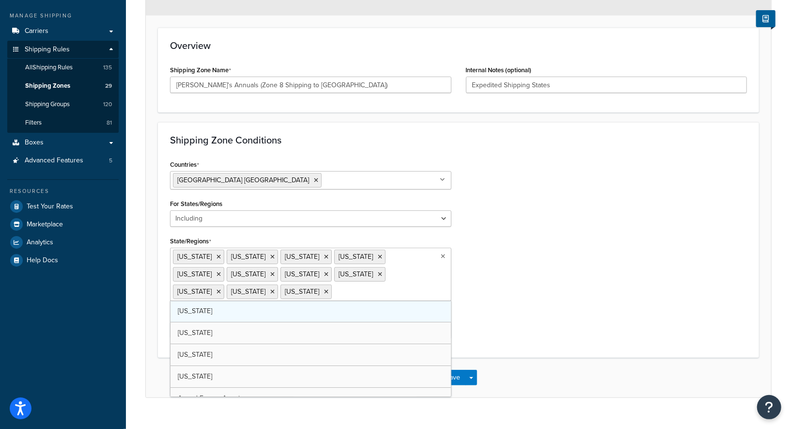
paste input "Michigan"
type input "Michigan"
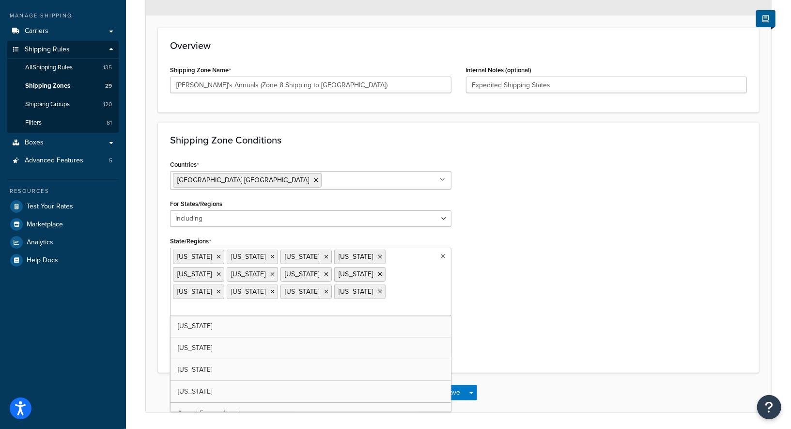
paste input "New Hampshire"
type input "New Hampshire"
paste input "New Jersey"
type input "New Jersey"
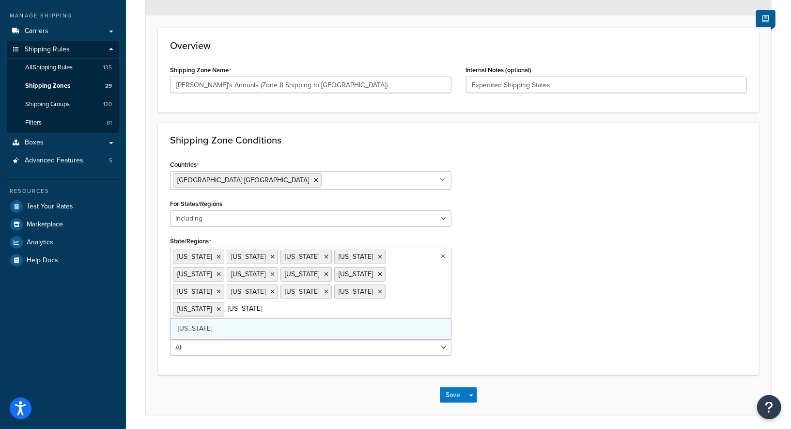
scroll to position [139, 0]
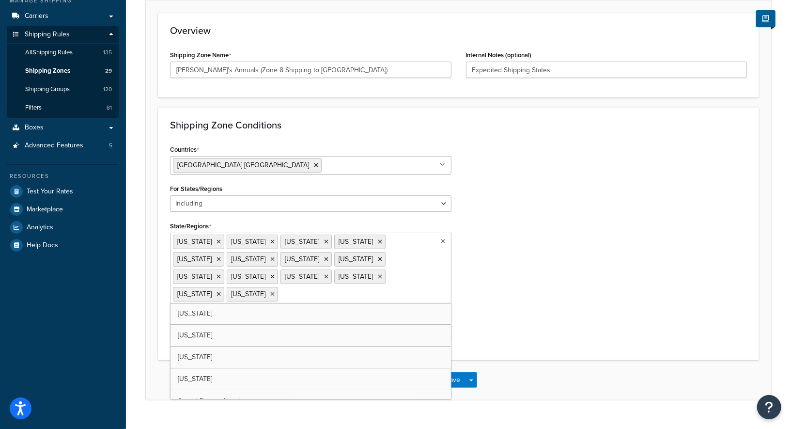
paste input "New York"
type input "New York"
paste input "North Carolina"
type input "North Carolina"
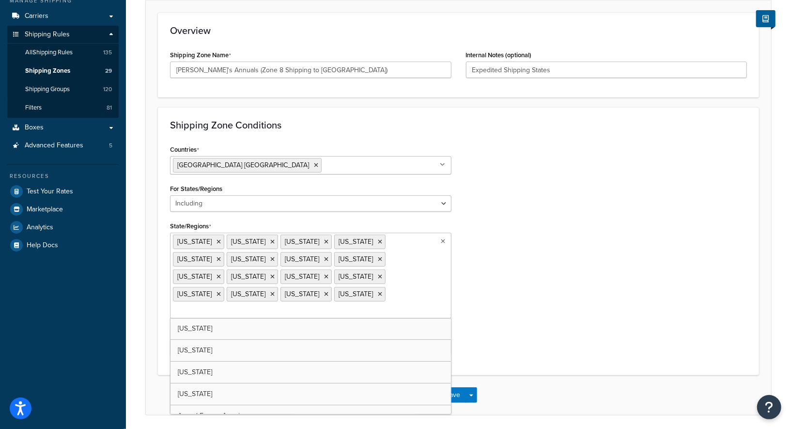
click at [259, 306] on input "State/Regions" at bounding box center [216, 311] width 86 height 11
paste input "Ohio"
type input "Ohio"
paste input "Pennsylvania"
type input "Pennsylvania"
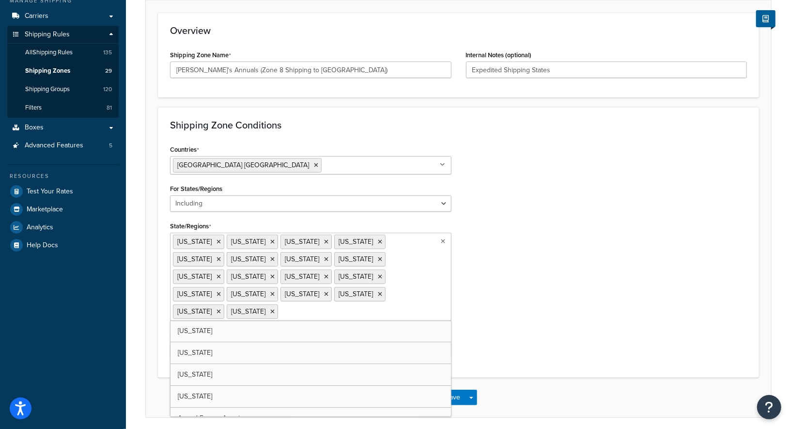
paste input "Rhode Island"
type input "Rhode Island"
paste input "South Carolina"
type input "South Carolina"
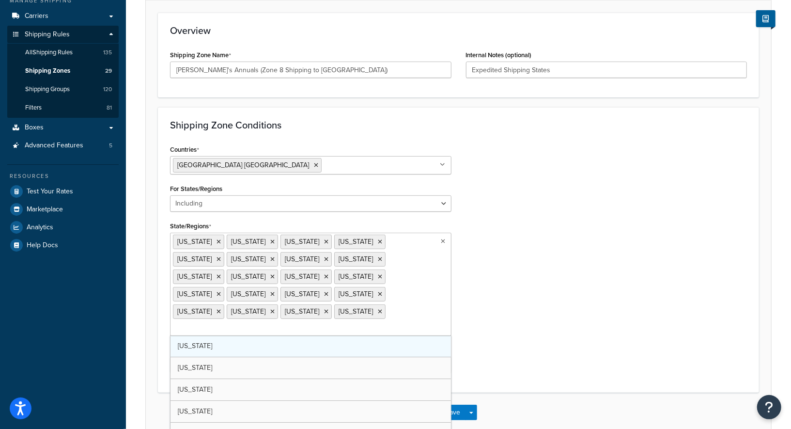
paste input "Tennessee"
type input "Tennessee"
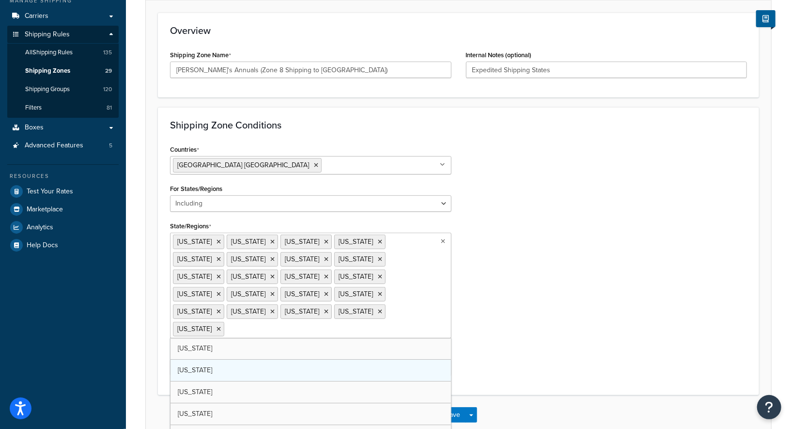
paste input "Vermont"
type input "Vermont"
paste input "Virginia"
type input "Virginia"
paste input "West Virginia"
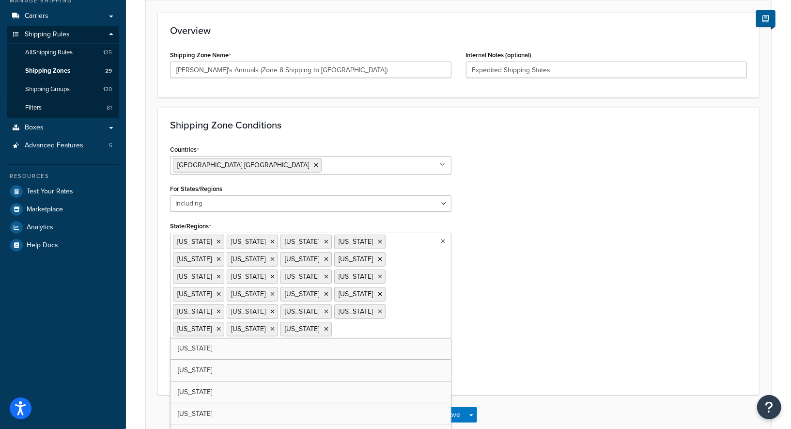
type input "West Virginia"
click at [517, 308] on div "Countries United States USA All Countries ALL Afghanistan AFG Albania ALB Alger…" at bounding box center [458, 269] width 591 height 255
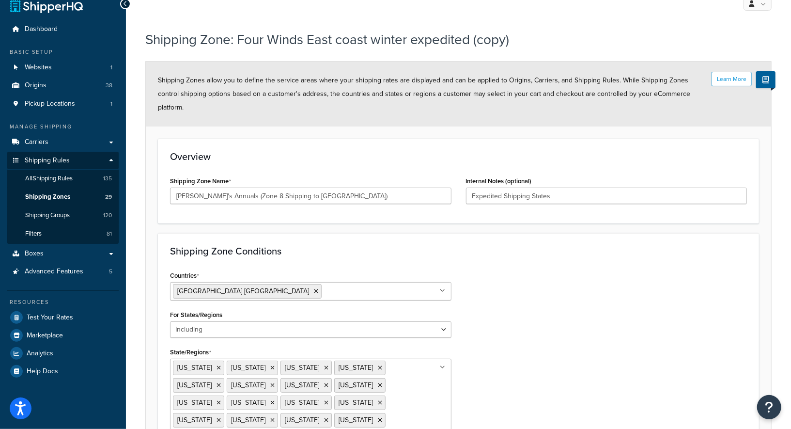
scroll to position [0, 0]
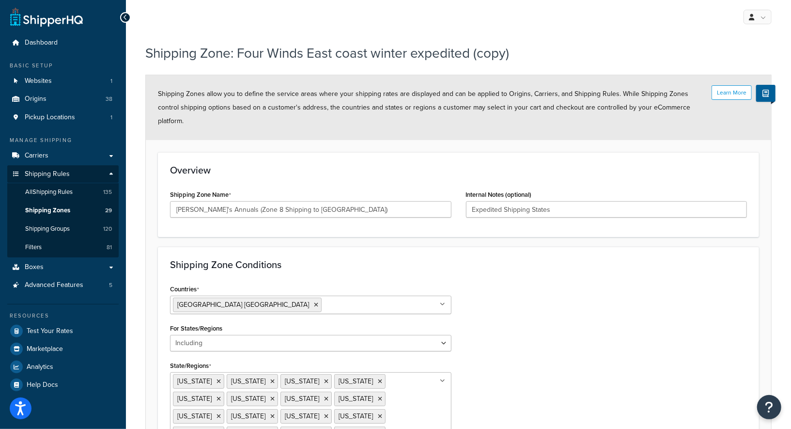
click at [566, 306] on div "Countries United States USA All Countries ALL Afghanistan AFG Albania ALB Alger…" at bounding box center [458, 409] width 591 height 255
click at [567, 201] on input "Expedited Shipping States" at bounding box center [606, 209] width 281 height 16
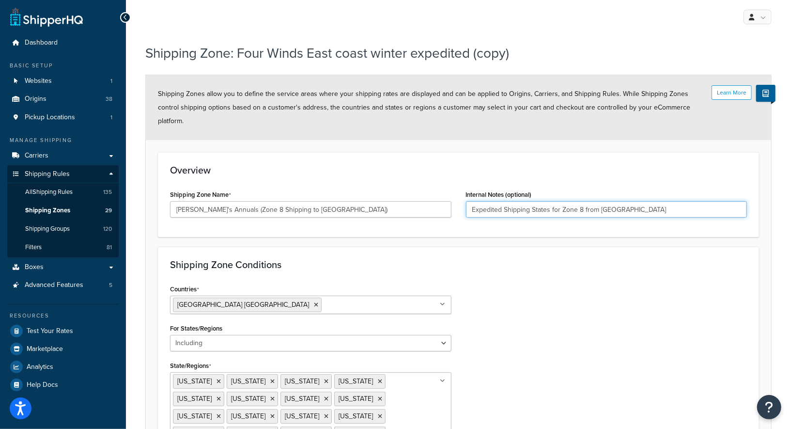
type input "Expedited Shipping States for Zone 8 from West Coast"
click at [557, 286] on div "Countries United States USA All Countries ALL Afghanistan AFG Albania ALB Alger…" at bounding box center [458, 409] width 591 height 255
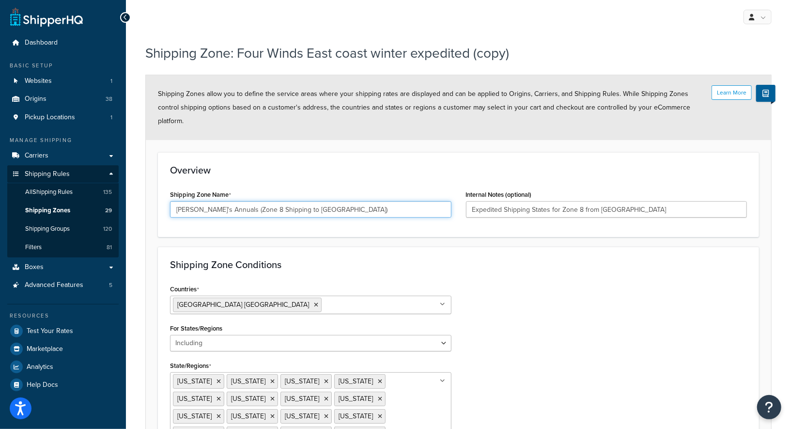
click at [333, 201] on input "[PERSON_NAME]'s Annuals (Zone 8 Shipping to [GEOGRAPHIC_DATA])" at bounding box center [310, 209] width 281 height 16
click at [608, 282] on div "Countries United States USA All Countries ALL Afghanistan AFG Albania ALB Alger…" at bounding box center [458, 409] width 591 height 255
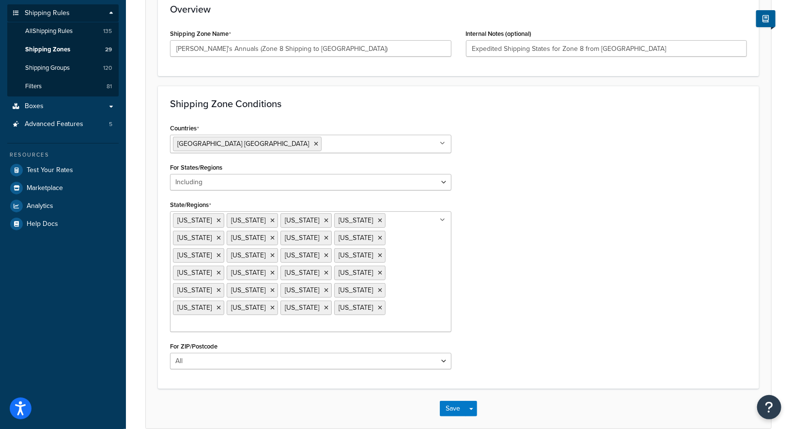
scroll to position [173, 0]
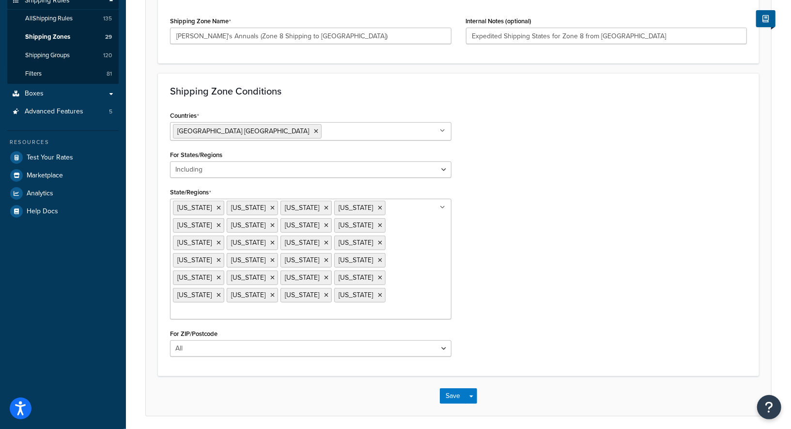
click at [449, 376] on div "Save Save Dropdown Save and Edit Save and Duplicate Save and Create New" at bounding box center [458, 396] width 625 height 40
click at [453, 388] on button "Save" at bounding box center [453, 395] width 26 height 15
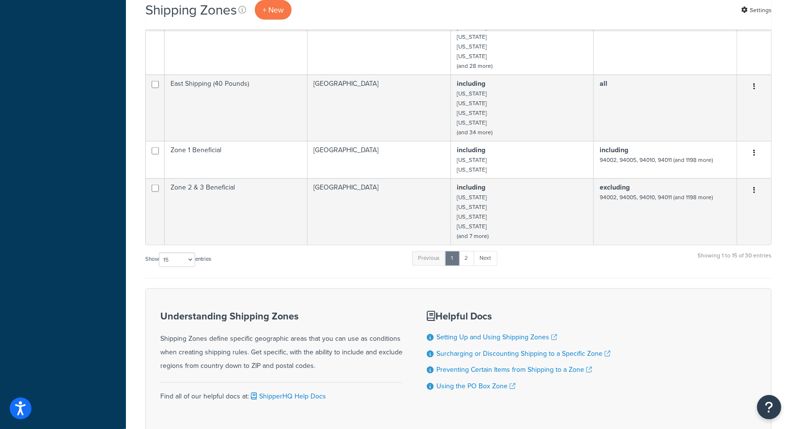
scroll to position [853, 0]
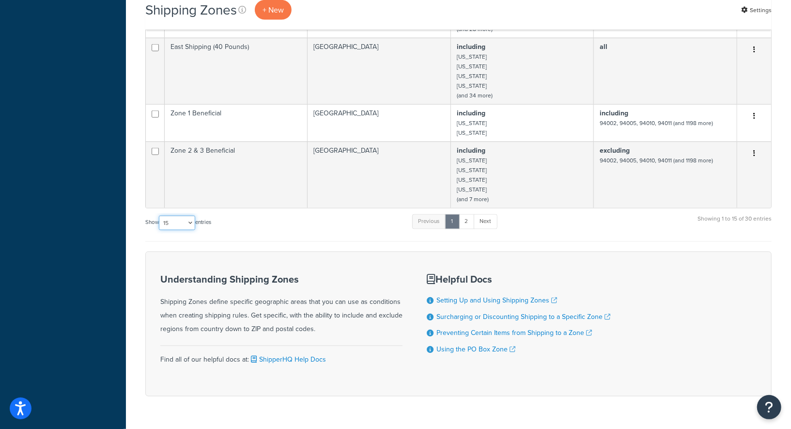
click at [164, 215] on select "10 15 25 50 100" at bounding box center [177, 222] width 36 height 15
select select "100"
click at [160, 230] on select "10 15 25 50 100" at bounding box center [177, 222] width 36 height 15
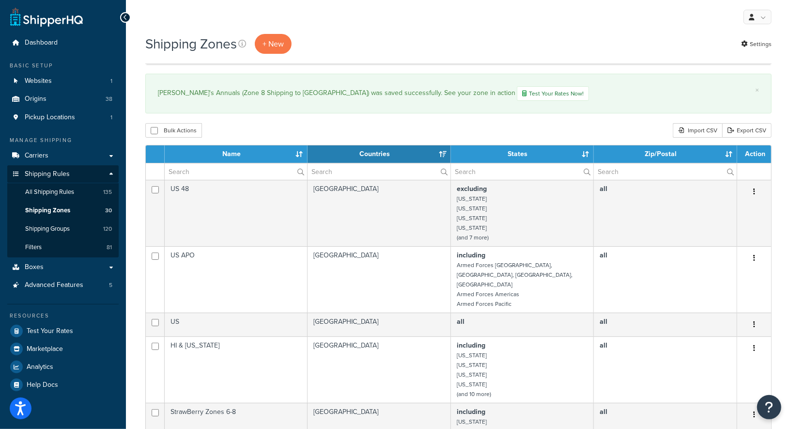
scroll to position [1546, 0]
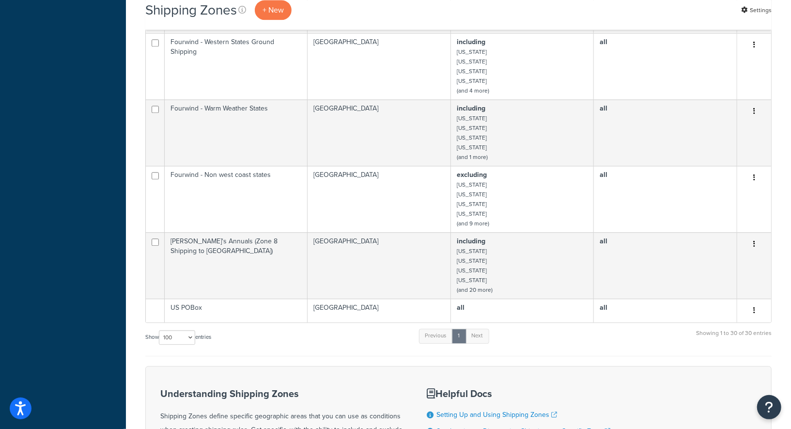
click at [233, 235] on td "[PERSON_NAME]'s Annuals (Zone 8 Shipping to [GEOGRAPHIC_DATA])" at bounding box center [236, 265] width 143 height 66
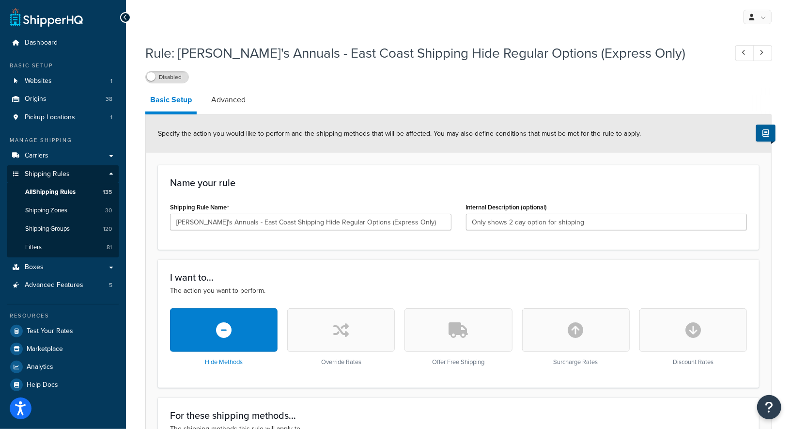
click at [335, 169] on div "Name your rule Shipping Rule Name [PERSON_NAME]'s Annuals - East Coast Shipping…" at bounding box center [458, 207] width 601 height 85
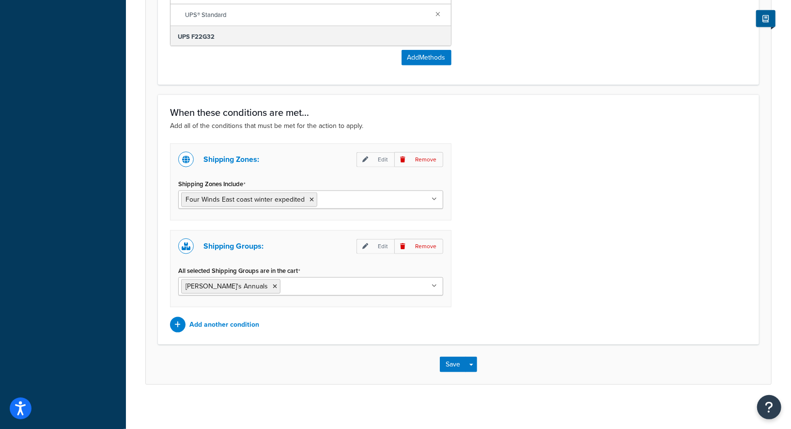
click at [348, 200] on input "Shipping Zones Include" at bounding box center [363, 199] width 86 height 11
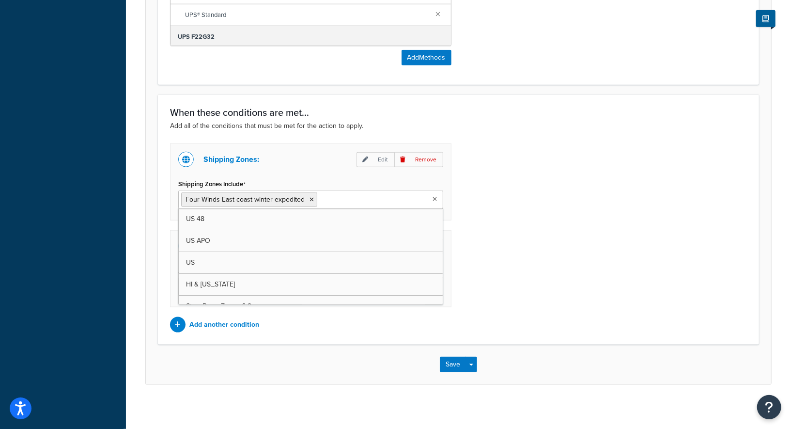
paste input "[PERSON_NAME]'s Annuals (Zone 8 Shipping to [GEOGRAPHIC_DATA])"
type input "[PERSON_NAME]'s Annuals (Zone 8 Shipping to [GEOGRAPHIC_DATA])"
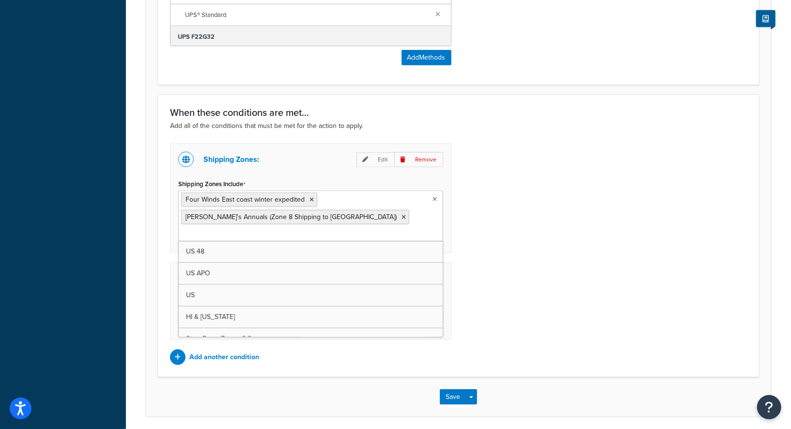
scroll to position [0, 0]
click at [309, 199] on icon at bounding box center [311, 200] width 4 height 6
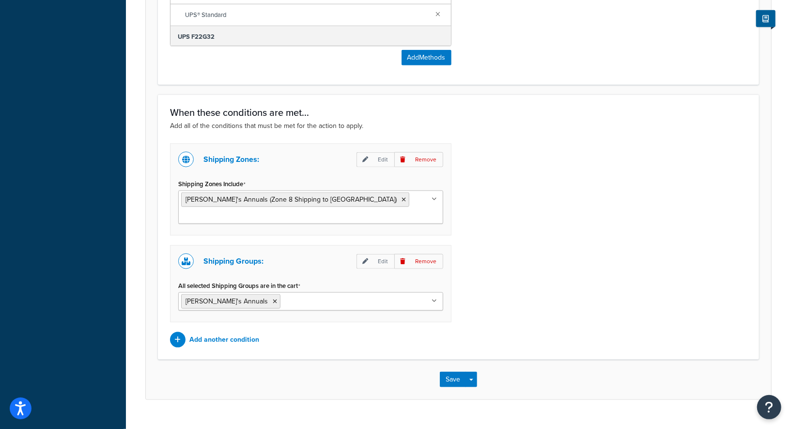
click at [573, 221] on div "Shipping Zones: Edit Remove Shipping Zones Include [PERSON_NAME]'s Annuals (Zon…" at bounding box center [458, 245] width 591 height 204
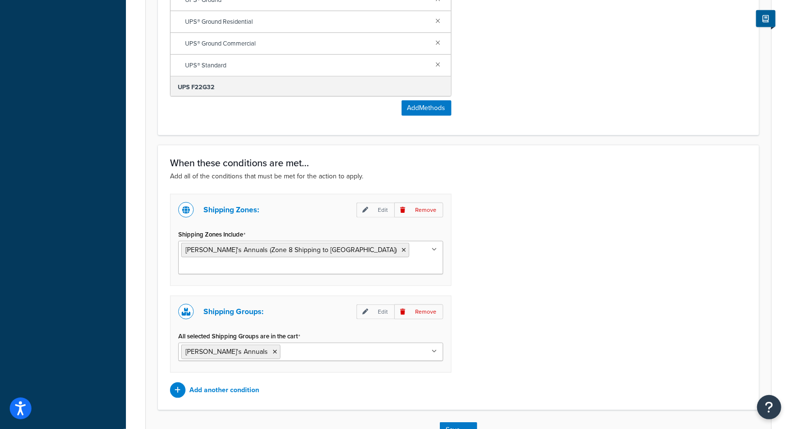
scroll to position [630, 0]
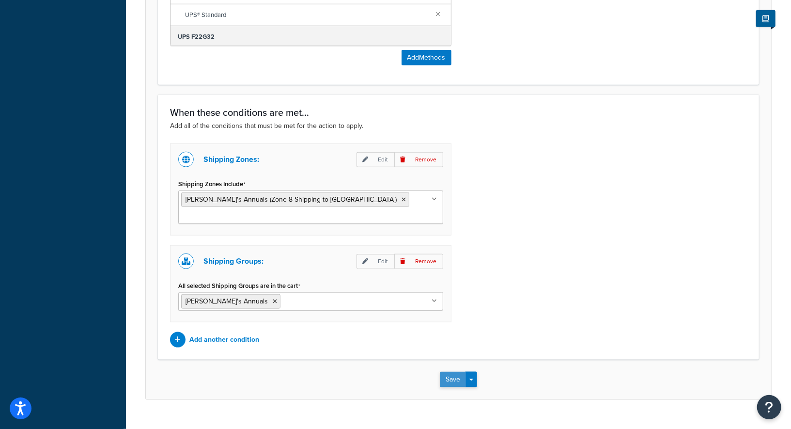
click at [451, 371] on button "Save" at bounding box center [453, 378] width 26 height 15
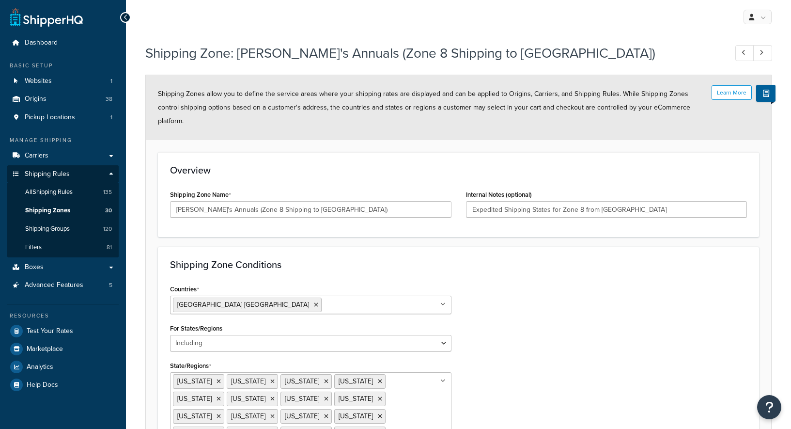
select select "including"
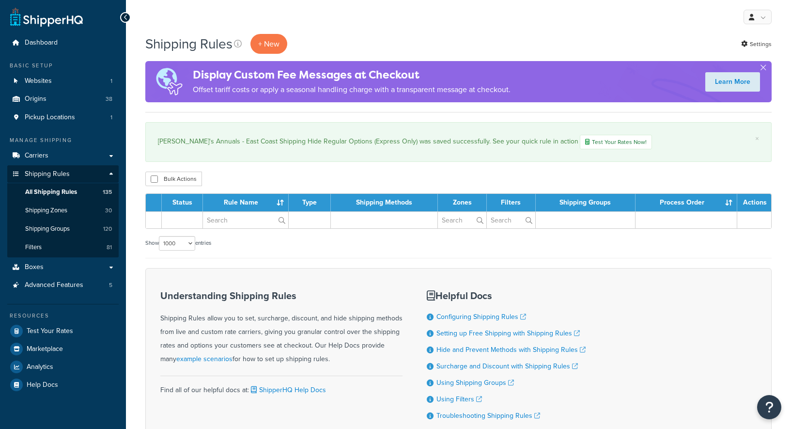
select select "1000"
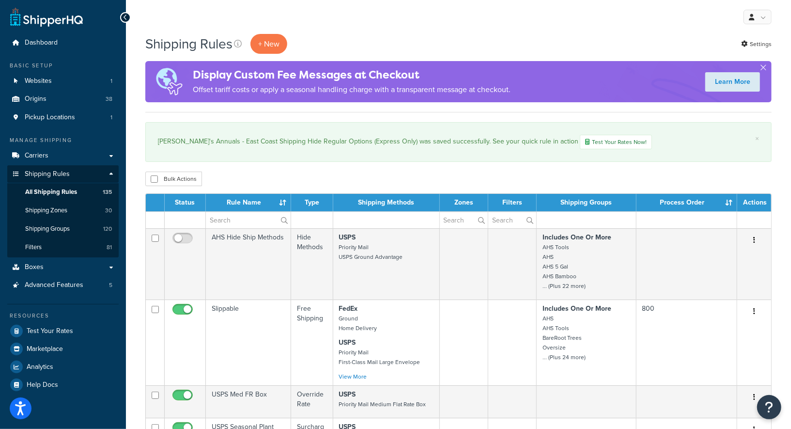
click at [312, 141] on div "[PERSON_NAME]'s Annuals - East Coast Shipping Hide Regular Options (Express Onl…" at bounding box center [458, 142] width 601 height 15
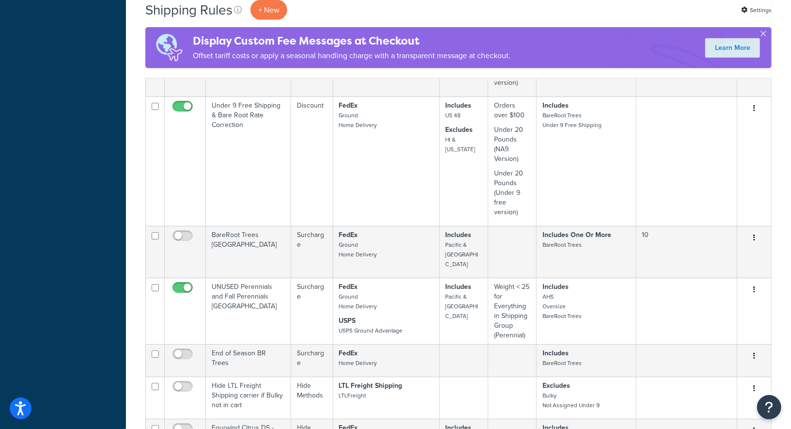
scroll to position [8203, 0]
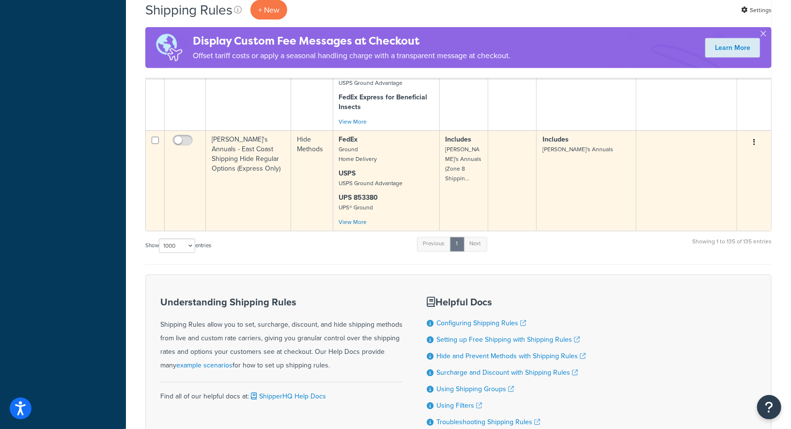
click at [256, 130] on td "[PERSON_NAME]'s Annuals - East Coast Shipping Hide Regular Options (Express Onl…" at bounding box center [248, 180] width 85 height 100
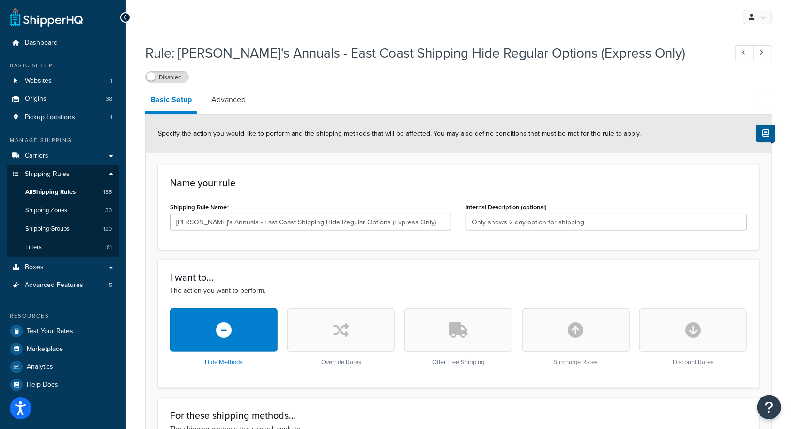
click at [326, 122] on div "Specify the action you would like to perform and the shipping methods that will…" at bounding box center [458, 134] width 625 height 38
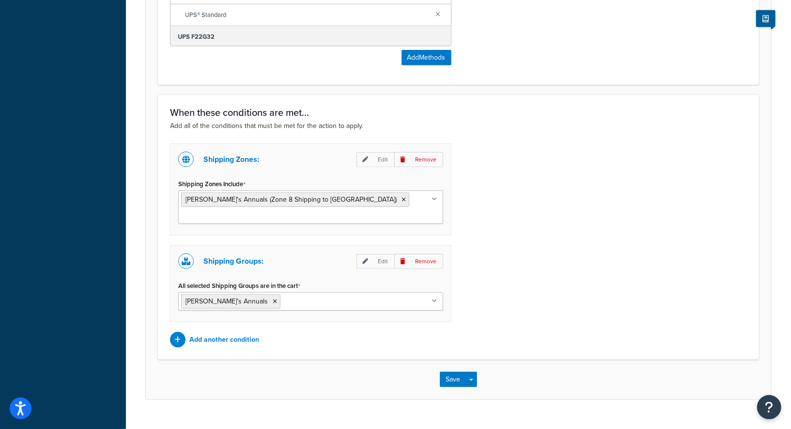
click at [566, 224] on div "Shipping Zones: Edit Remove Shipping Zones Include Annie's Annuals (Zone 8 Ship…" at bounding box center [458, 245] width 591 height 204
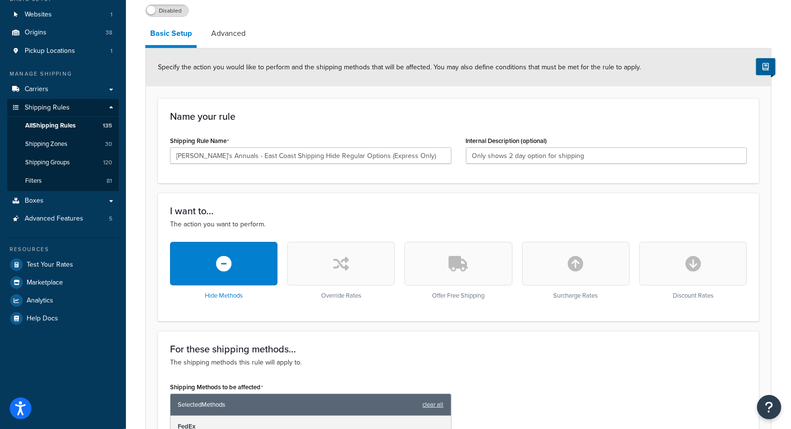
scroll to position [0, 0]
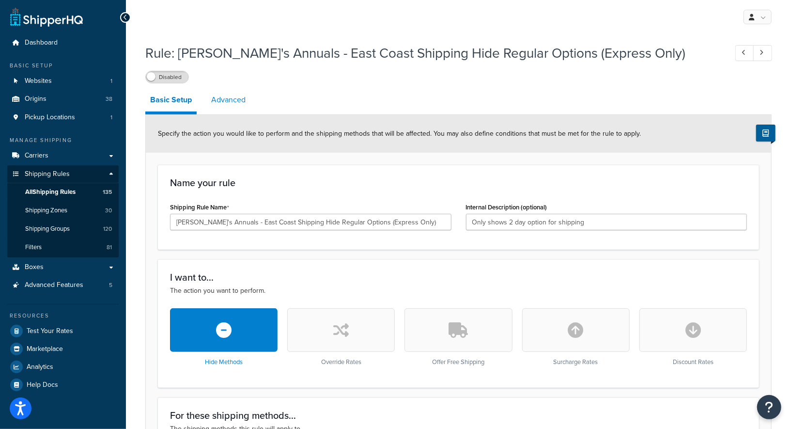
click at [245, 95] on link "Advanced" at bounding box center [228, 99] width 44 height 23
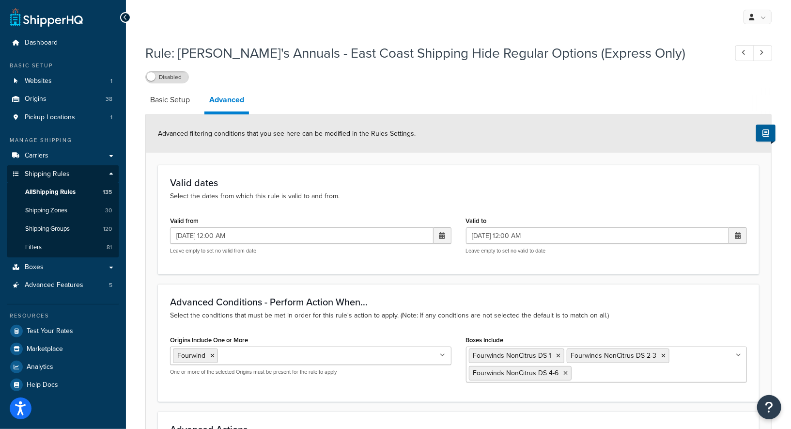
click at [371, 126] on div "Advanced filtering conditions that you see here can be modified in the Rules Se…" at bounding box center [458, 134] width 625 height 38
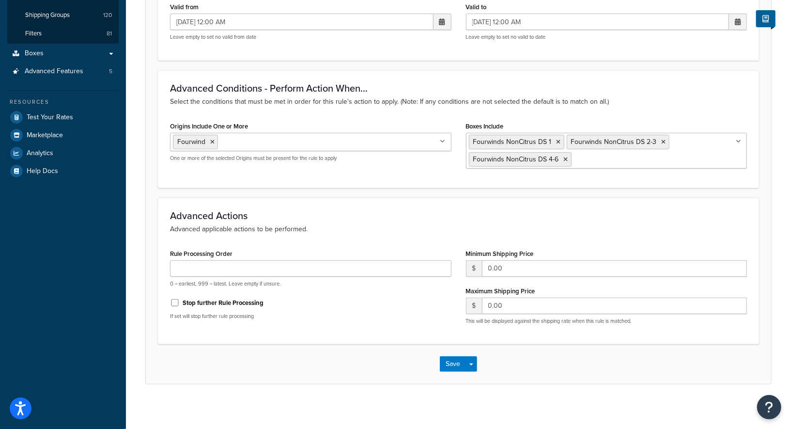
scroll to position [215, 0]
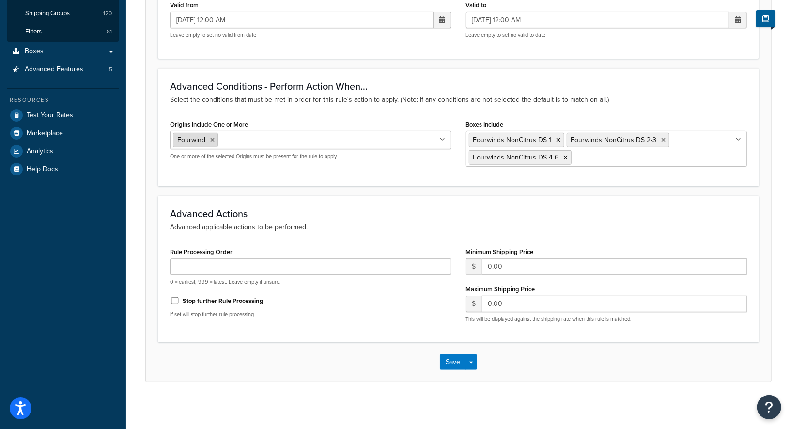
click at [210, 138] on icon at bounding box center [212, 140] width 4 height 6
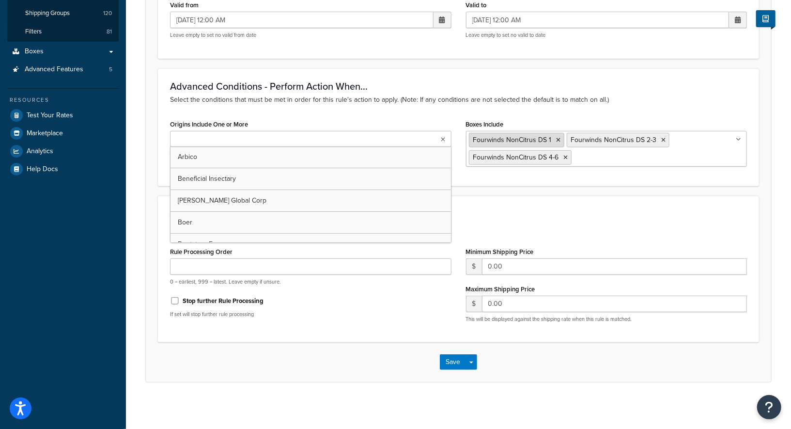
click at [556, 141] on icon at bounding box center [558, 140] width 4 height 6
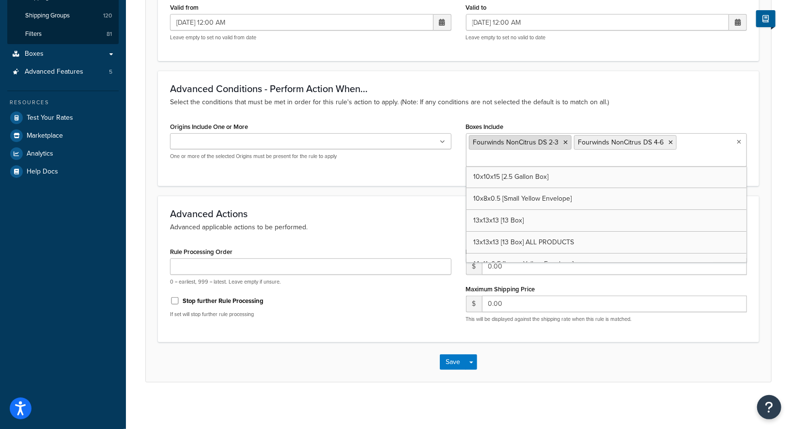
click at [567, 141] on li "Fourwinds NonCitrus DS 2-3" at bounding box center [520, 142] width 103 height 15
click at [564, 141] on icon at bounding box center [566, 142] width 4 height 6
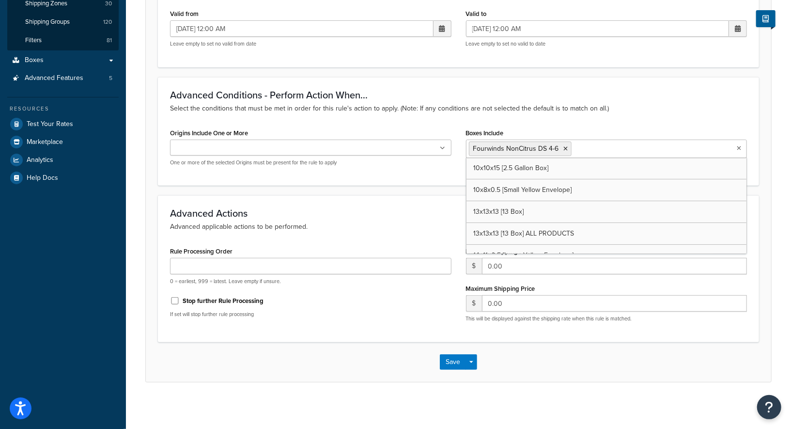
click at [562, 141] on li "Fourwinds NonCitrus DS 4-6" at bounding box center [520, 148] width 103 height 15
click at [565, 146] on icon at bounding box center [566, 149] width 4 height 6
click at [715, 50] on div "Valid to 09/11/2025 12:00 AM ‹ September 2025 › Su Mo Tu We Th Fr Sa 31 1 2 3 4…" at bounding box center [607, 31] width 296 height 48
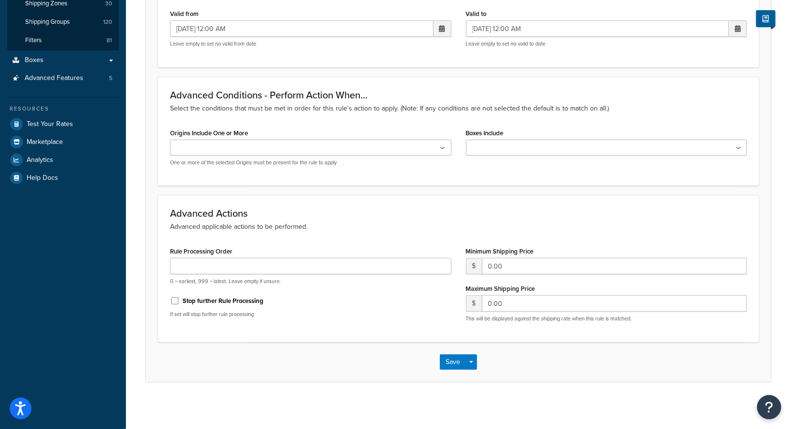
scroll to position [0, 0]
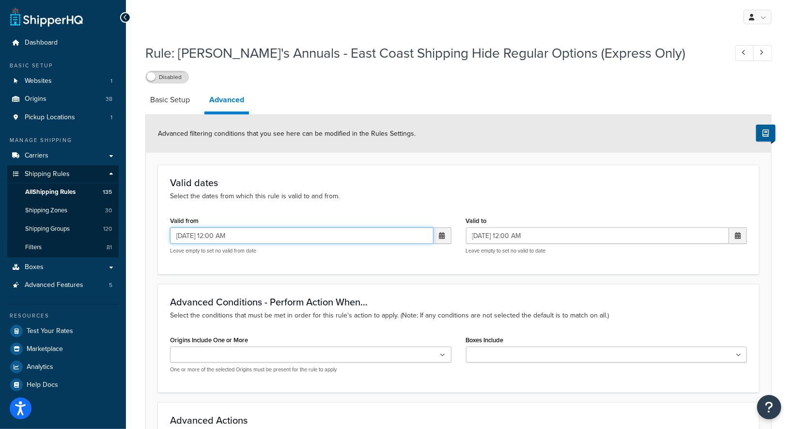
click at [262, 233] on input "06/11/2025 12:00 AM" at bounding box center [301, 235] width 263 height 16
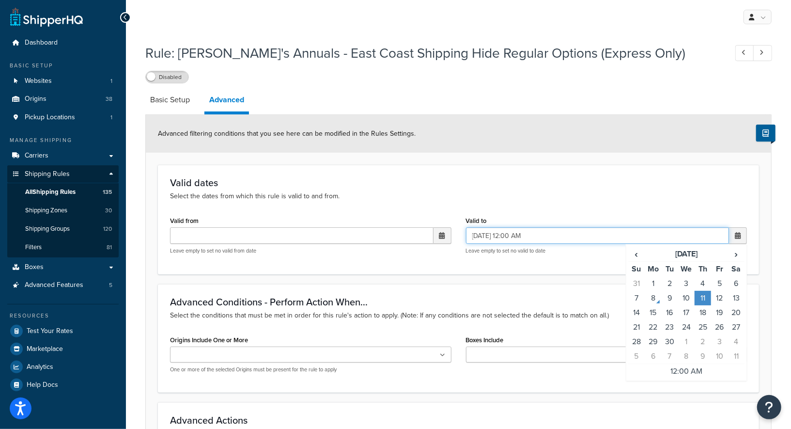
click at [544, 242] on input "09/11/2025 12:00 AM" at bounding box center [597, 235] width 263 height 16
click at [469, 169] on div "Valid dates Select the dates from which this rule is valid to and from. Valid f…" at bounding box center [458, 219] width 601 height 109
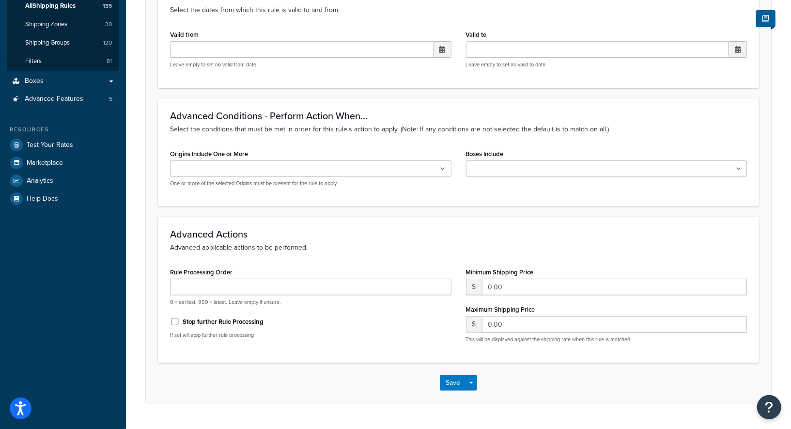
scroll to position [207, 0]
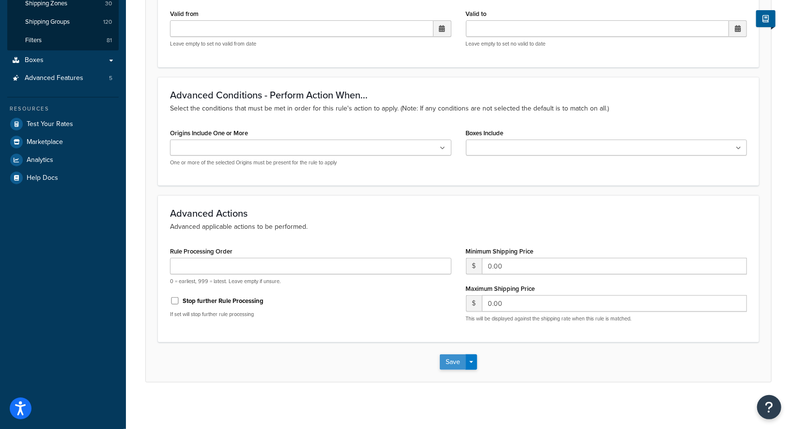
click at [445, 359] on button "Save" at bounding box center [453, 361] width 26 height 15
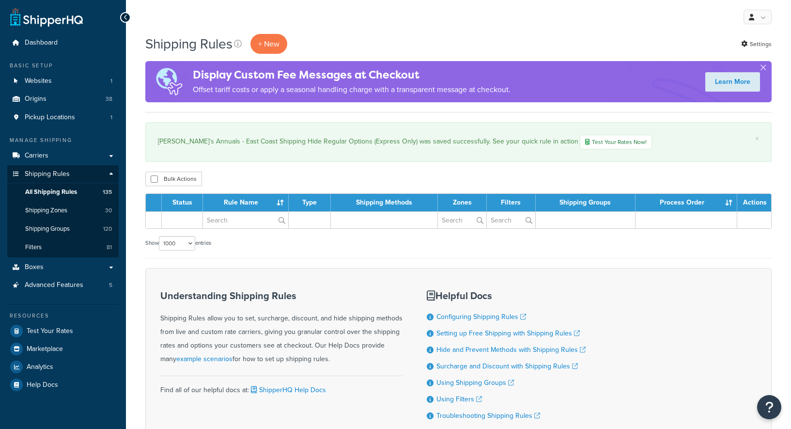
select select "1000"
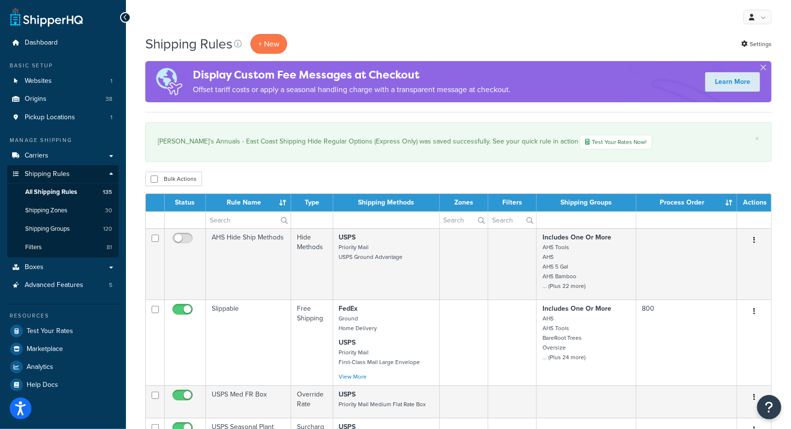
click at [235, 146] on div "Annie's Annuals - East Coast Shipping Hide Regular Options (Express Only) was s…" at bounding box center [458, 142] width 601 height 15
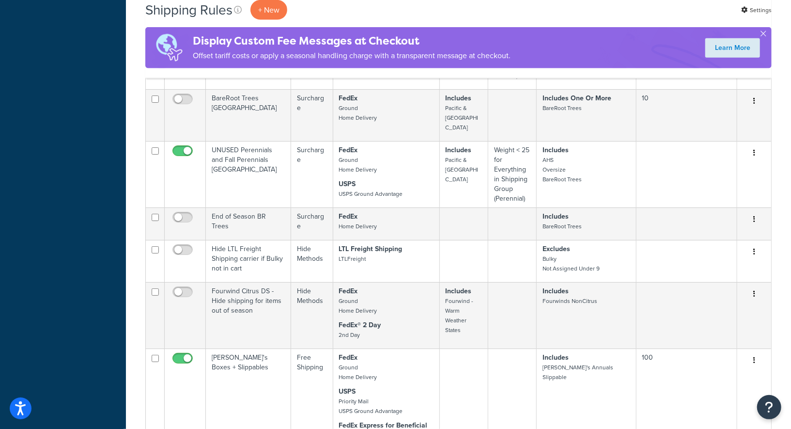
scroll to position [8203, 0]
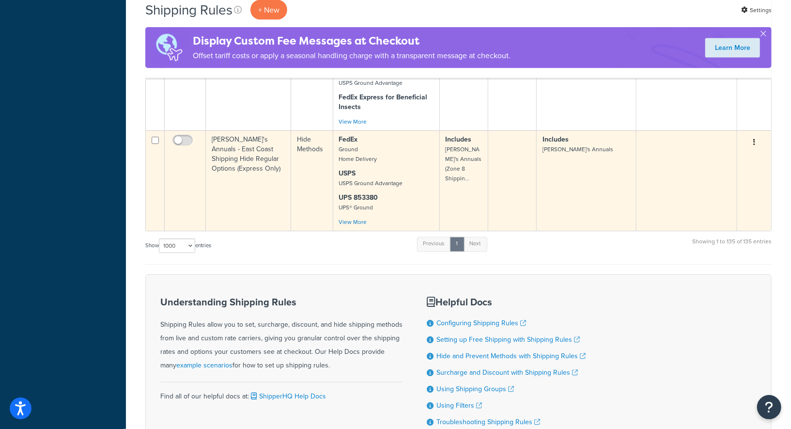
click at [236, 130] on td "[PERSON_NAME]'s Annuals - East Coast Shipping Hide Regular Options (Express Onl…" at bounding box center [248, 180] width 85 height 100
